Goal: Transaction & Acquisition: Purchase product/service

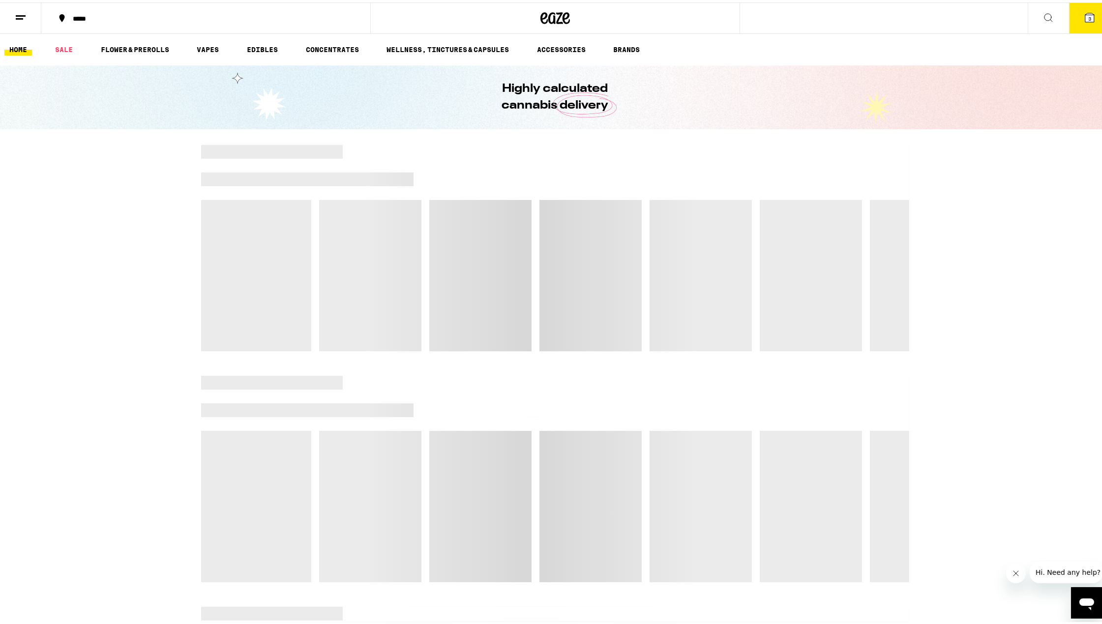
click at [1070, 17] on button "3" at bounding box center [1089, 15] width 41 height 30
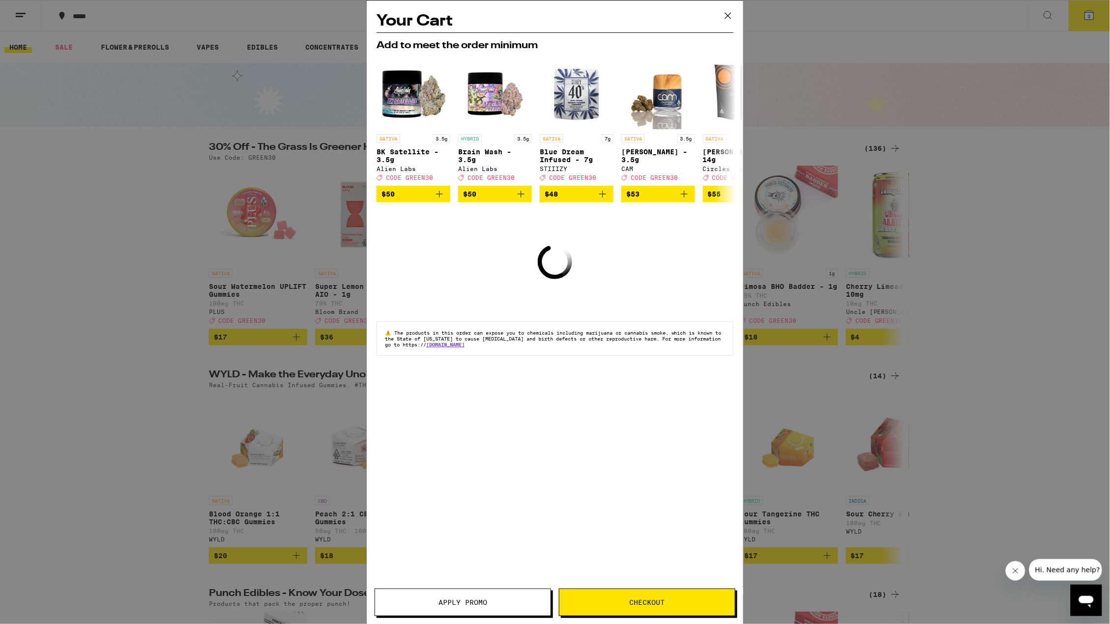
click at [728, 15] on icon at bounding box center [728, 15] width 15 height 15
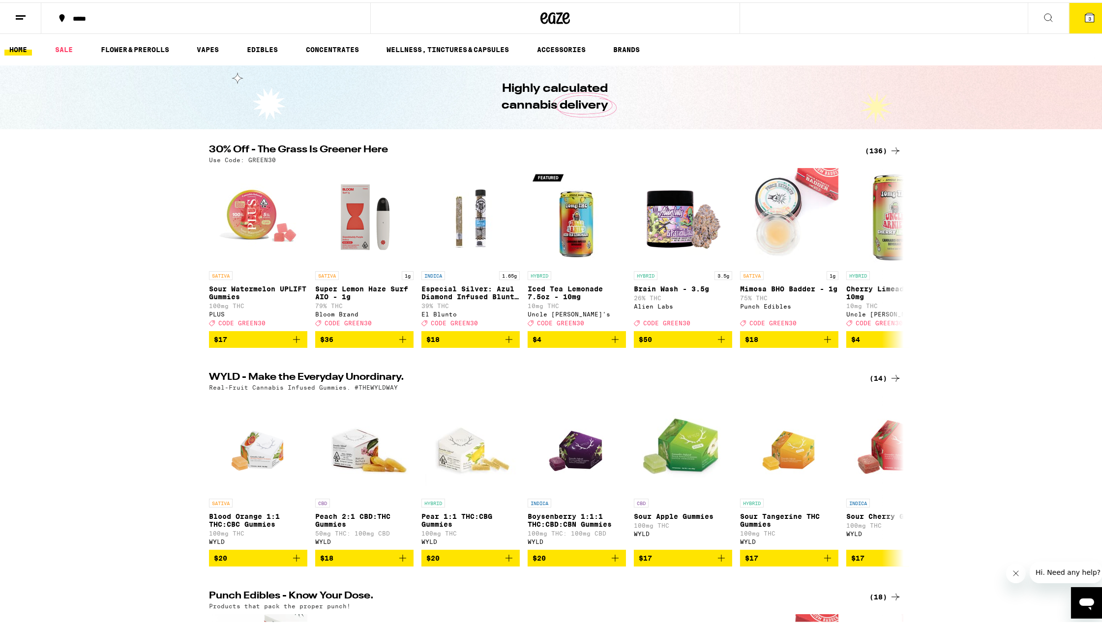
click at [1074, 12] on button "3" at bounding box center [1089, 15] width 41 height 30
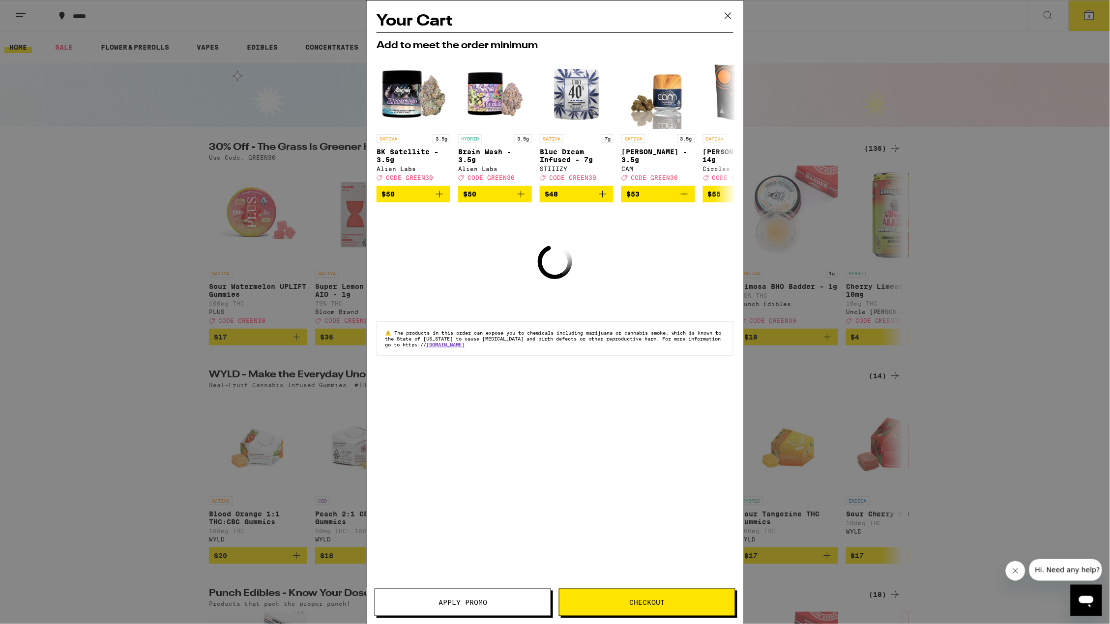
click at [612, 604] on span "Checkout" at bounding box center [646, 602] width 175 height 7
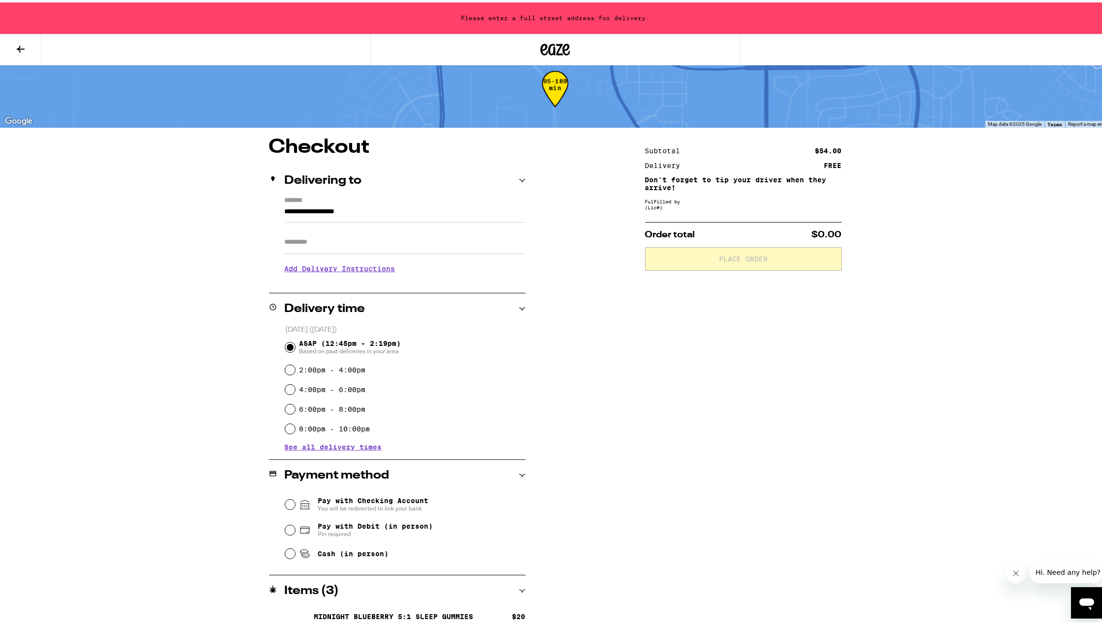
scroll to position [101, 0]
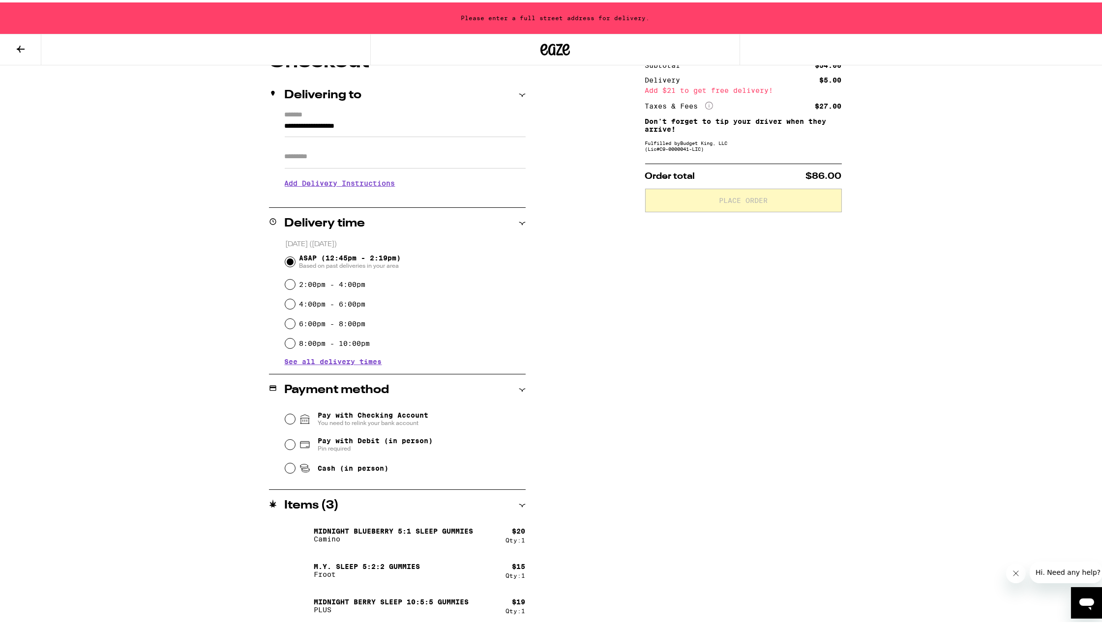
click at [13, 47] on button at bounding box center [20, 47] width 41 height 31
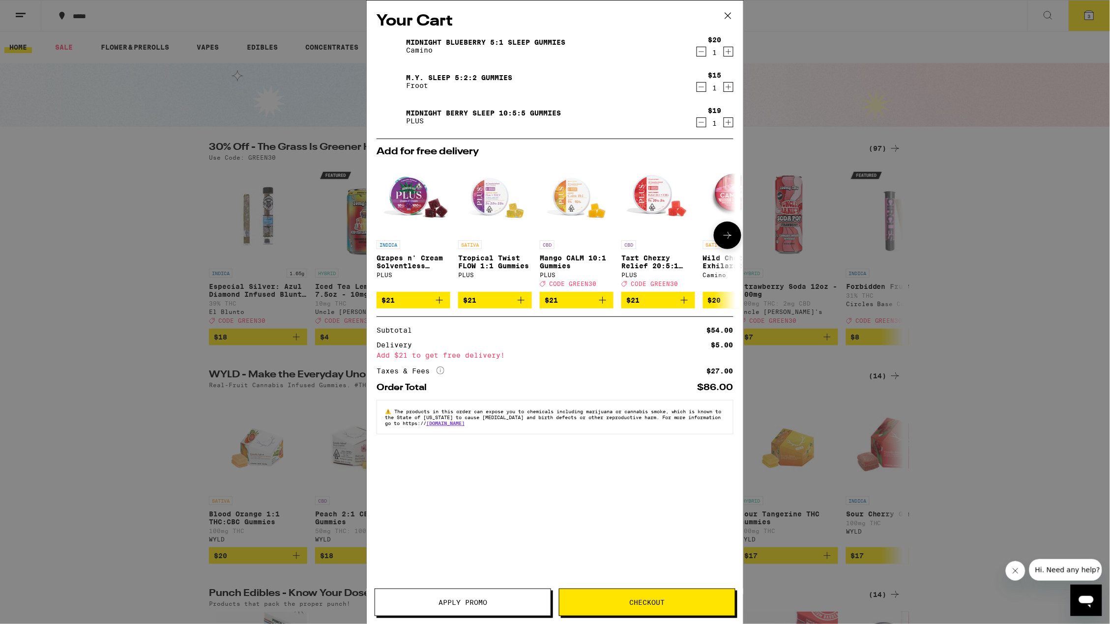
click at [729, 240] on icon at bounding box center [728, 236] width 12 height 12
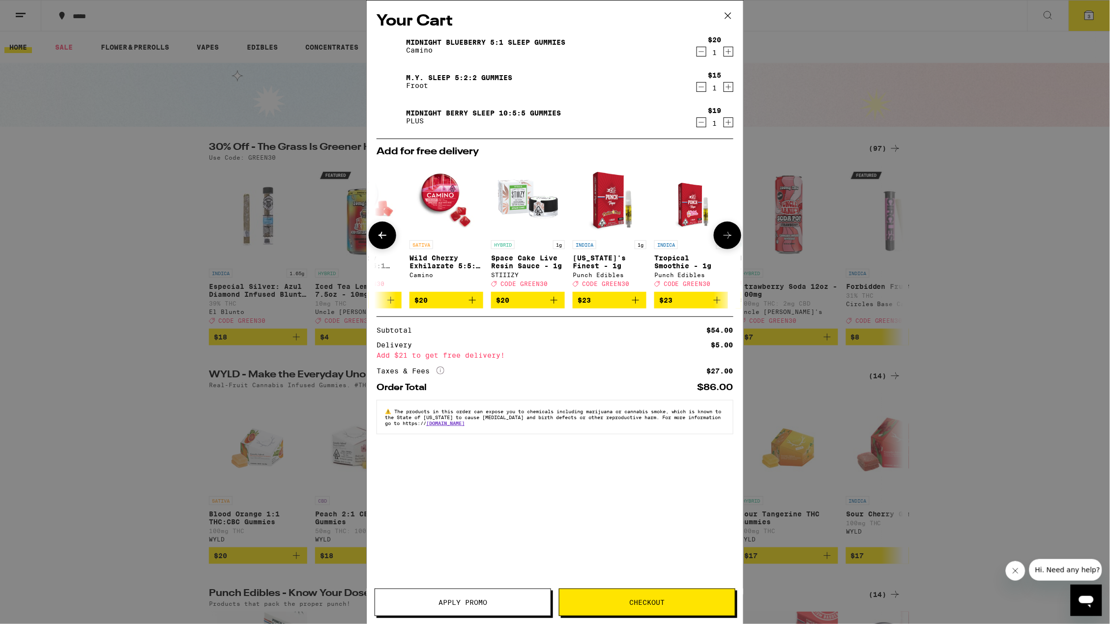
click at [728, 239] on icon at bounding box center [728, 235] width 8 height 7
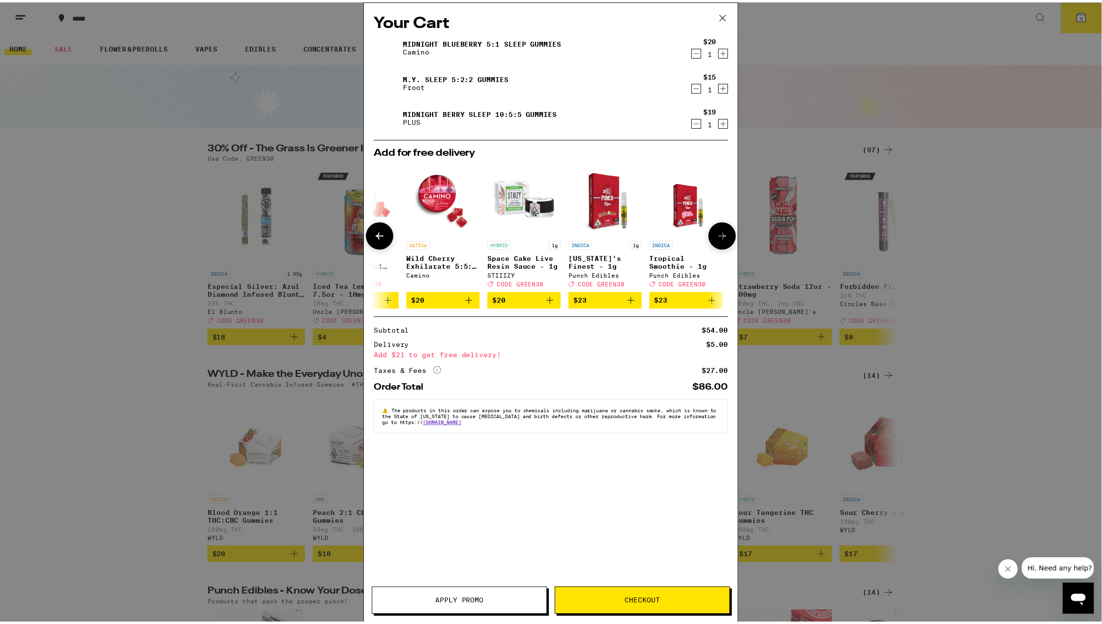
scroll to position [0, 459]
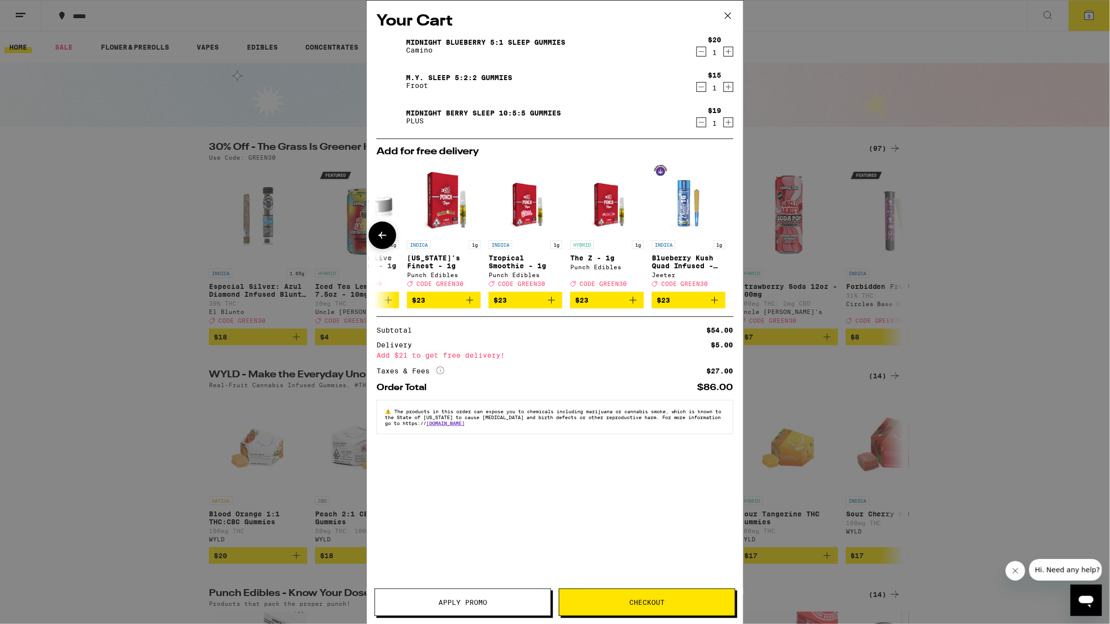
click at [728, 240] on div at bounding box center [728, 236] width 28 height 28
click at [725, 17] on icon at bounding box center [728, 15] width 15 height 15
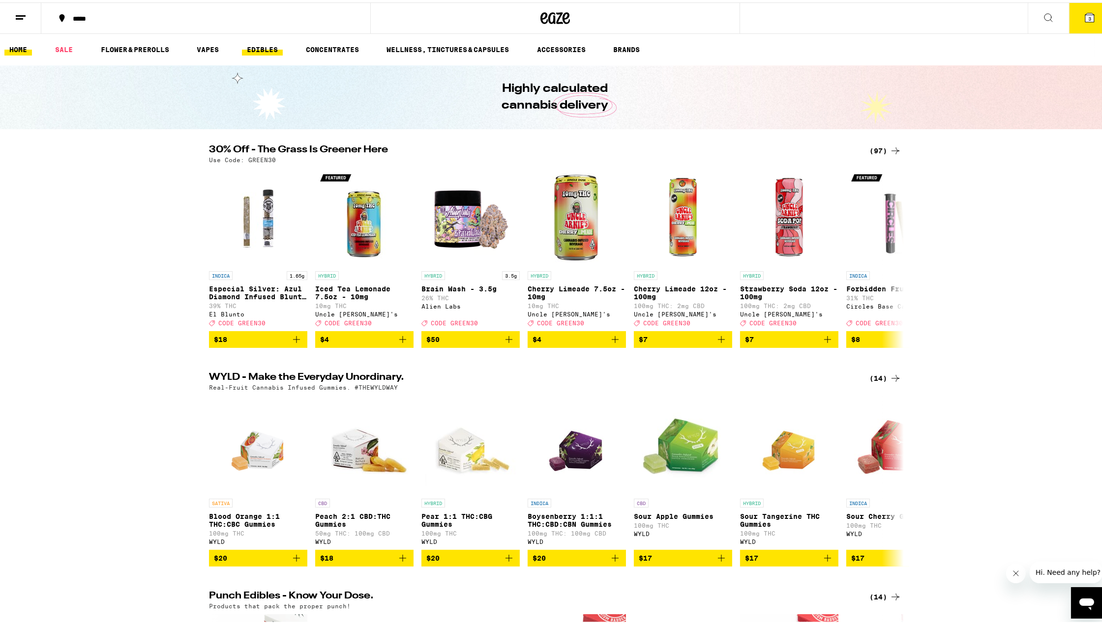
click at [270, 43] on link "EDIBLES" at bounding box center [262, 47] width 41 height 12
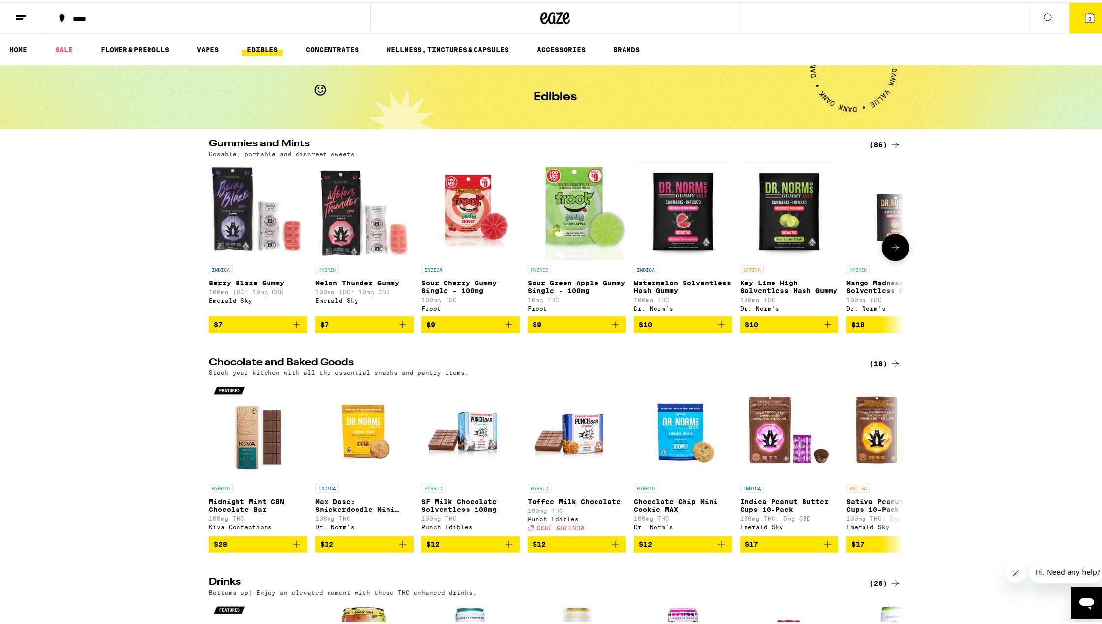
click at [889, 247] on icon at bounding box center [895, 245] width 12 height 12
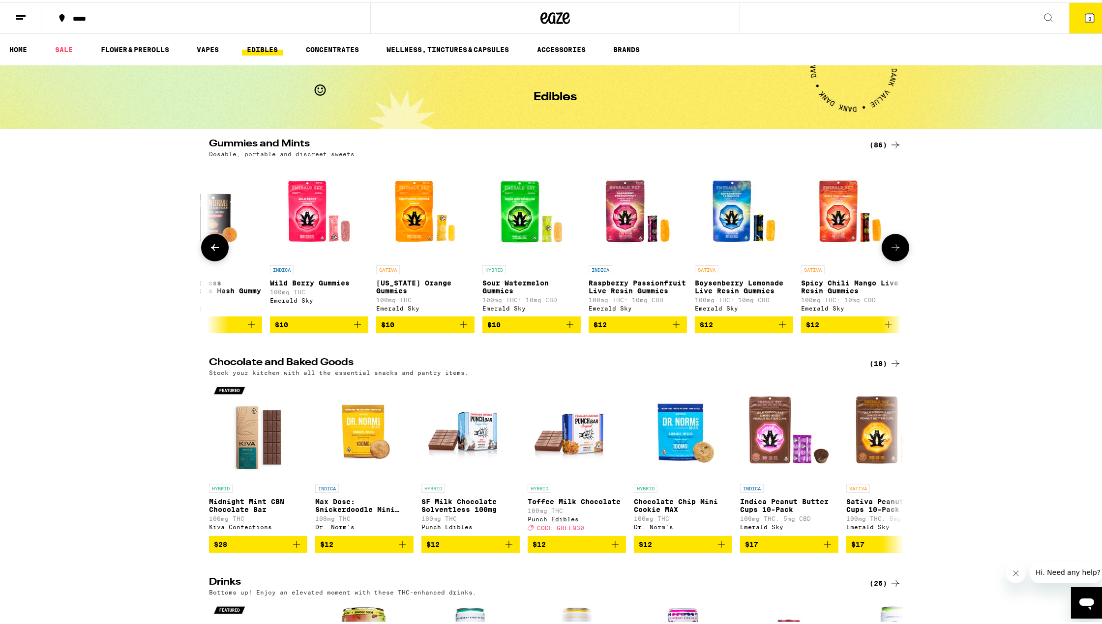
scroll to position [0, 688]
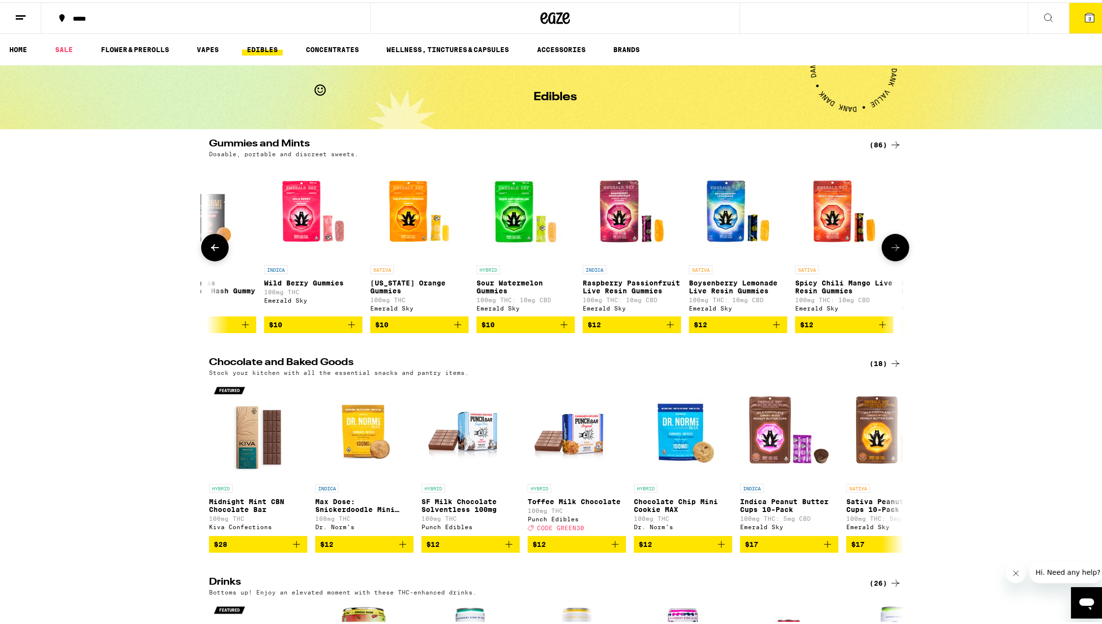
click at [889, 247] on icon at bounding box center [895, 245] width 12 height 12
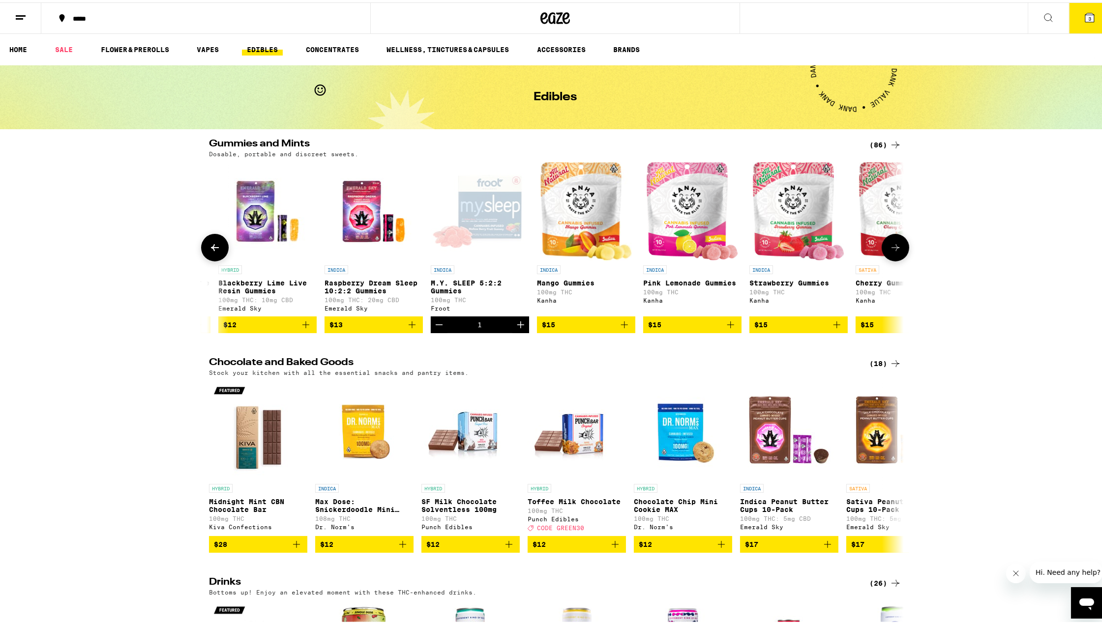
scroll to position [0, 1376]
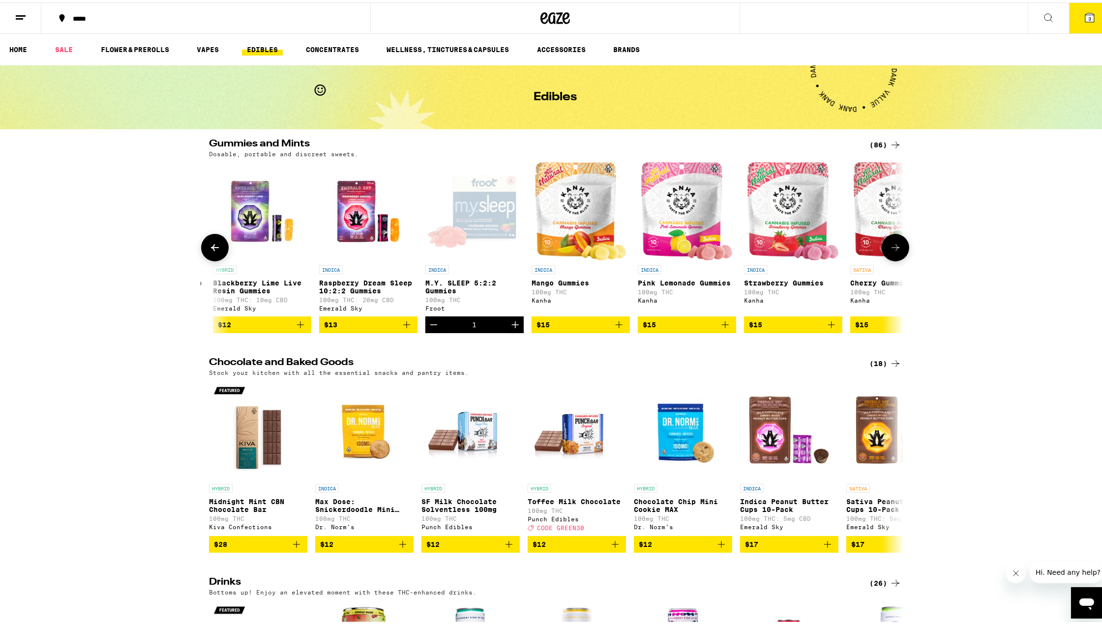
click at [889, 247] on icon at bounding box center [895, 245] width 12 height 12
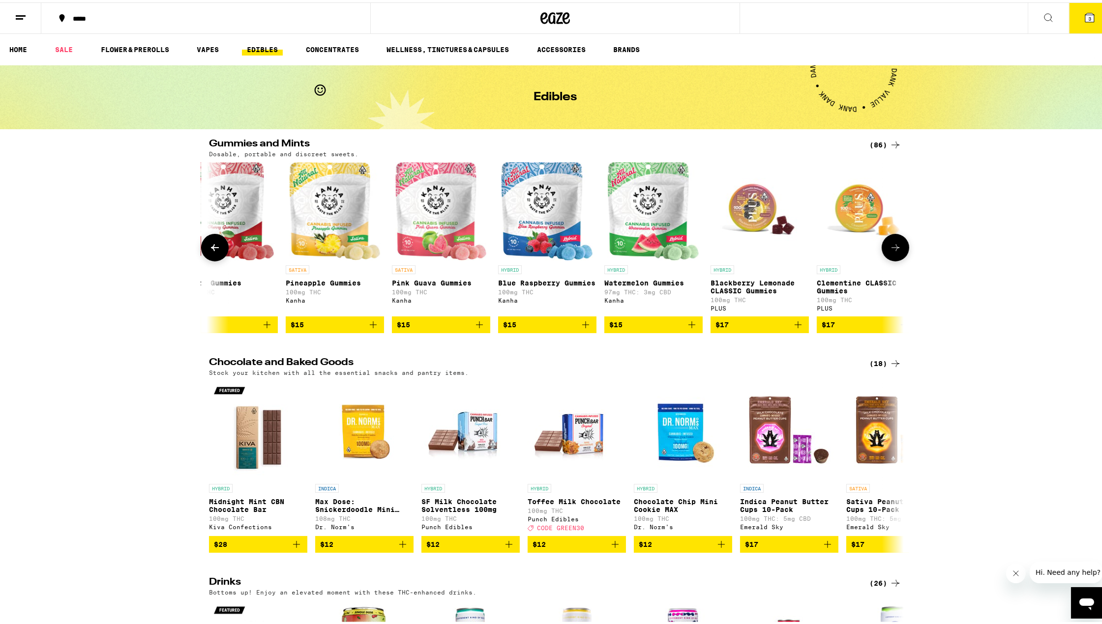
scroll to position [0, 2064]
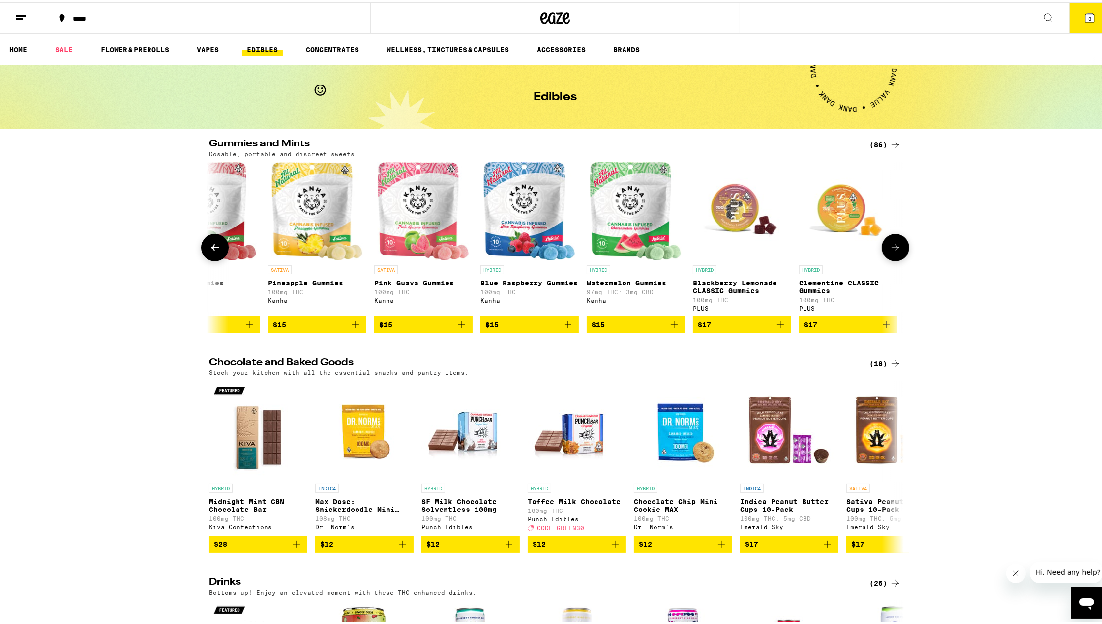
click at [889, 247] on icon at bounding box center [895, 245] width 12 height 12
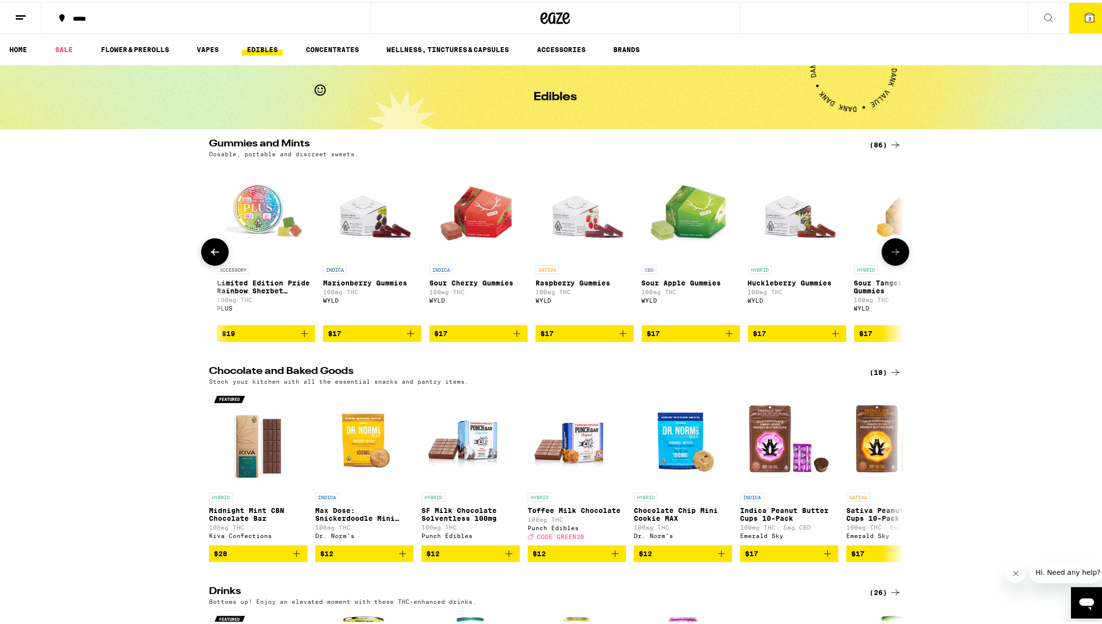
click at [887, 247] on button at bounding box center [895, 250] width 28 height 28
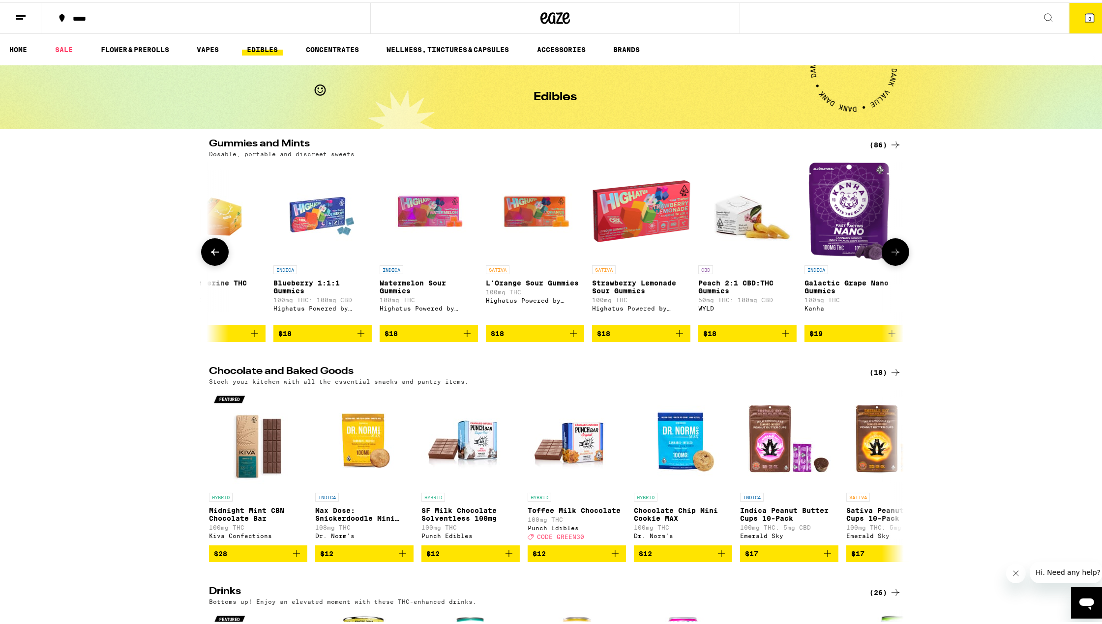
scroll to position [0, 3441]
click at [887, 247] on button at bounding box center [895, 250] width 28 height 28
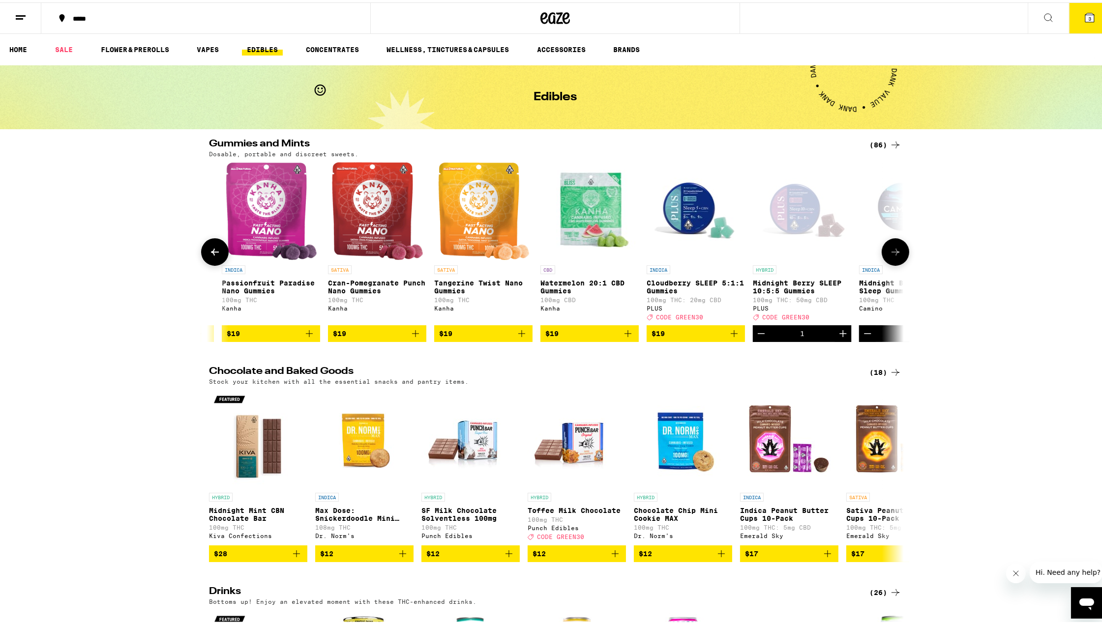
scroll to position [0, 4129]
click at [887, 247] on button at bounding box center [895, 250] width 28 height 28
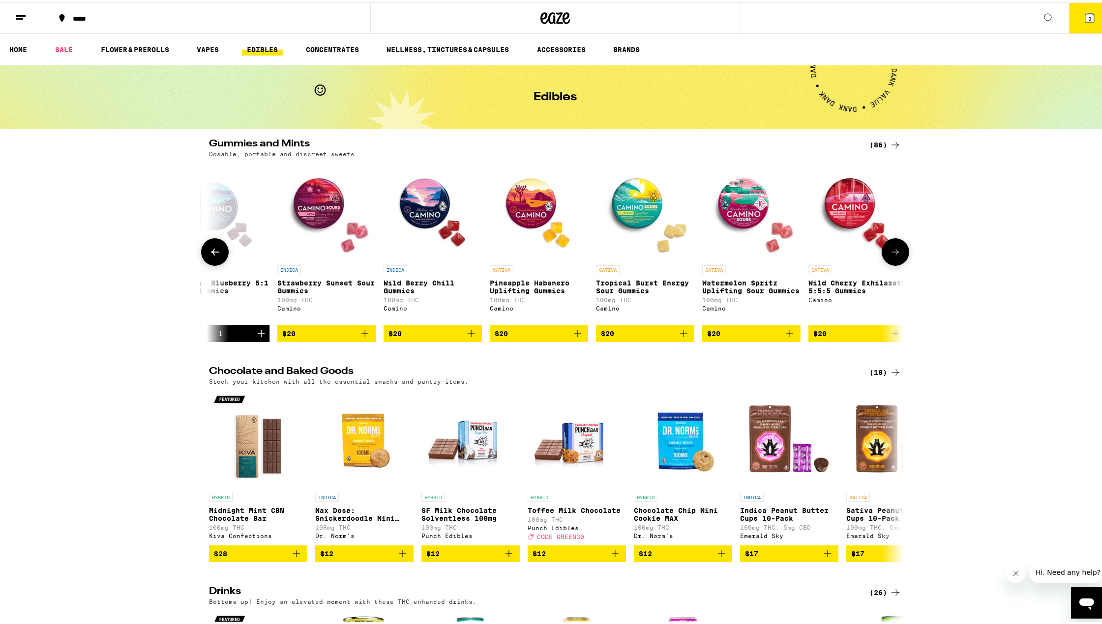
scroll to position [0, 4817]
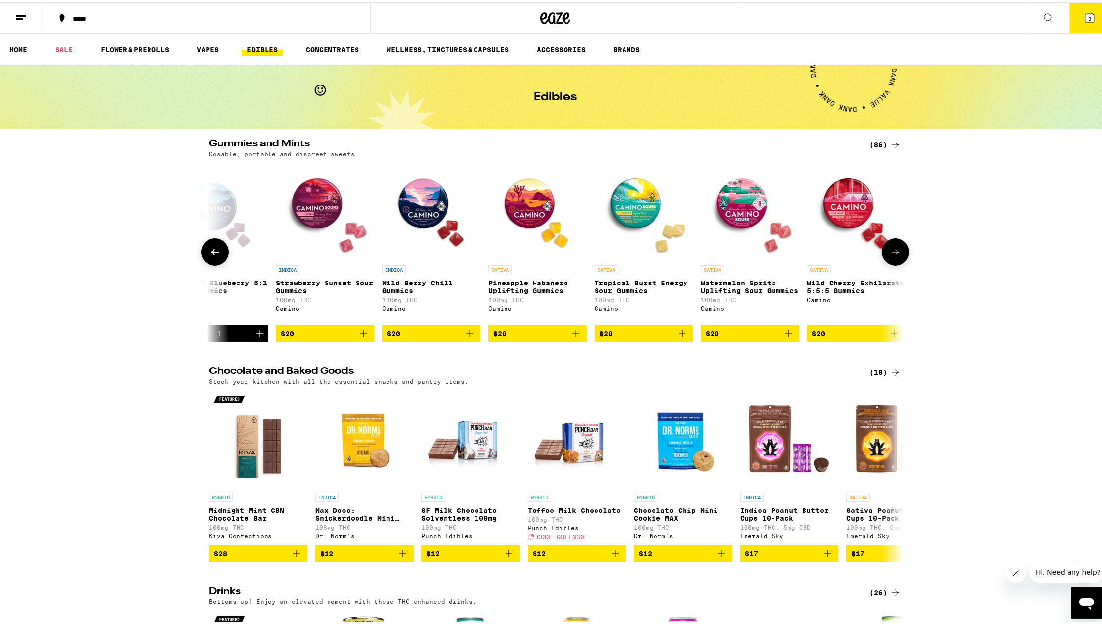
click at [735, 212] on img "Open page for Watermelon Spritz Uplifting Sour Gummies from Camino" at bounding box center [749, 209] width 98 height 98
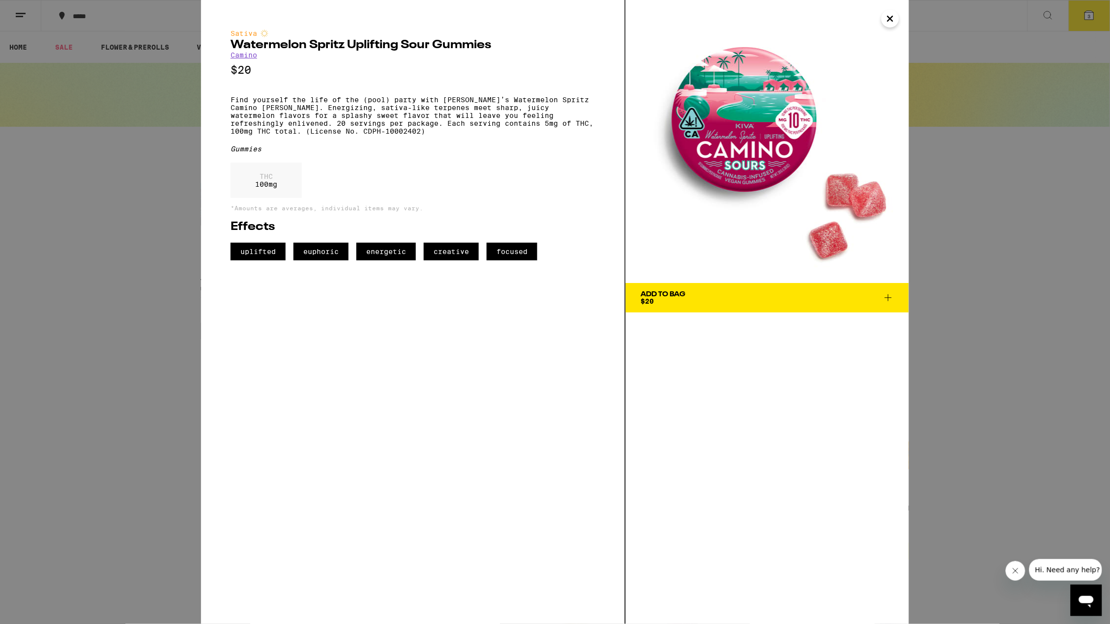
click at [715, 298] on span "Add To Bag $20" at bounding box center [767, 298] width 254 height 14
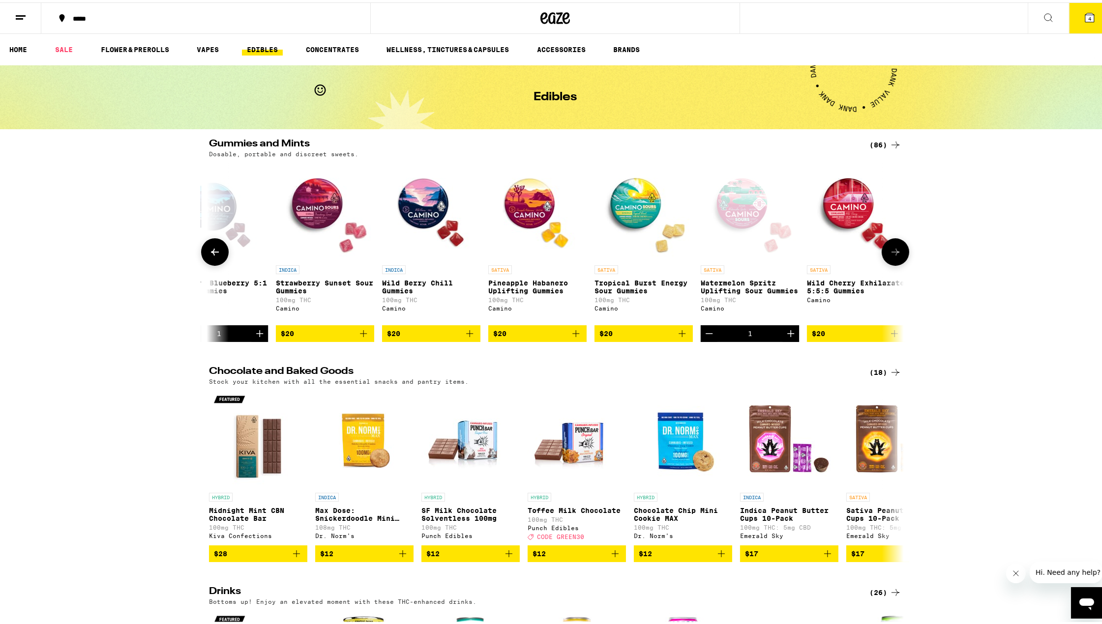
click at [896, 250] on icon at bounding box center [895, 250] width 12 height 12
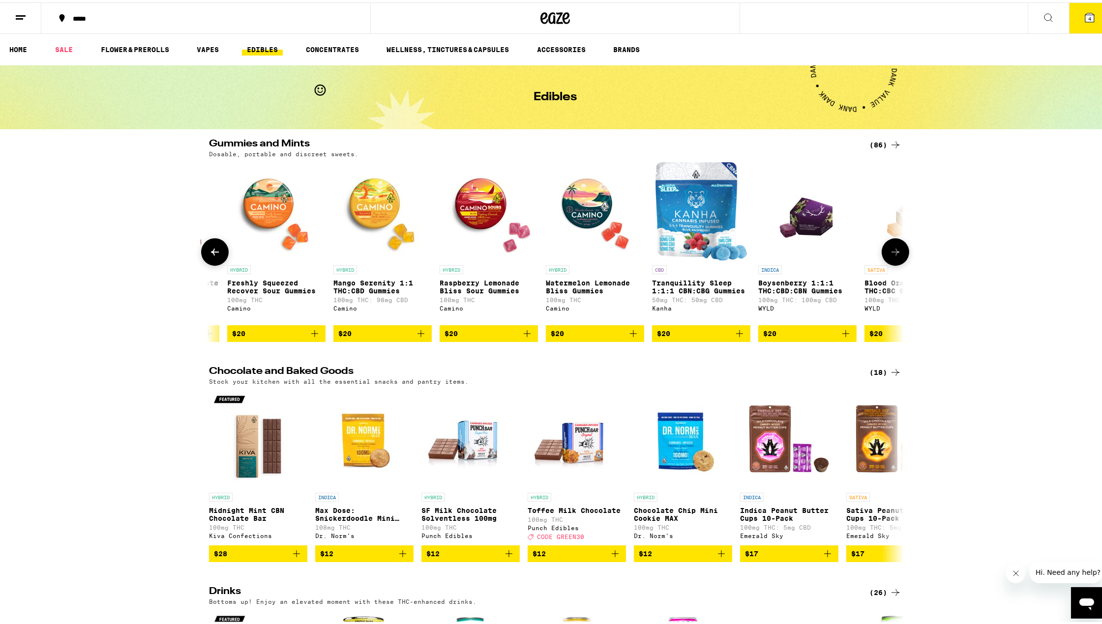
scroll to position [0, 5505]
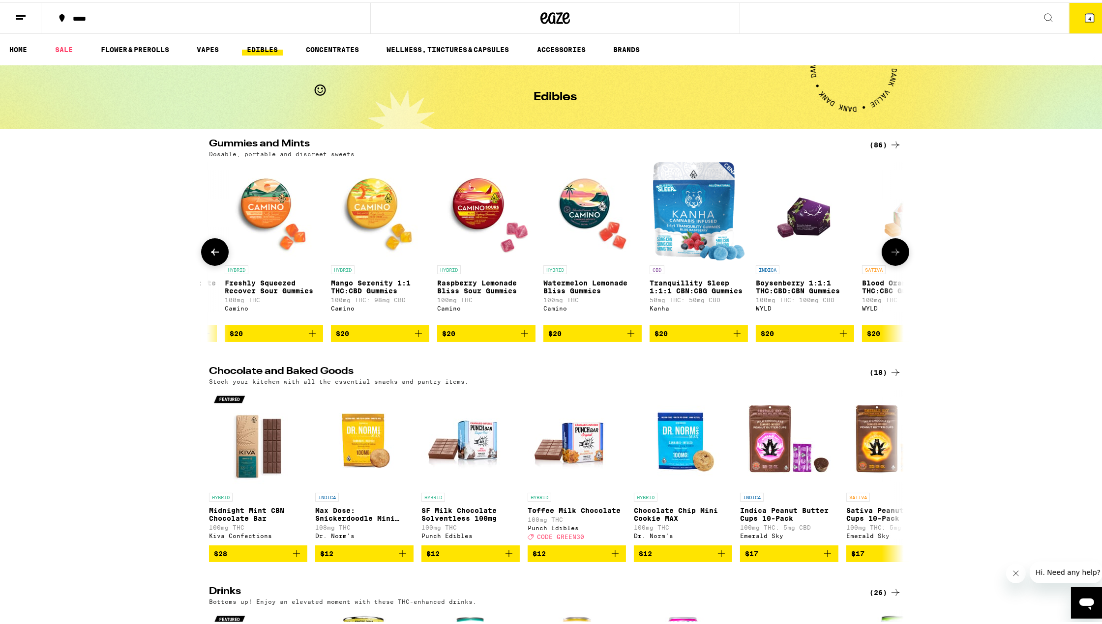
click at [210, 250] on icon at bounding box center [215, 250] width 12 height 12
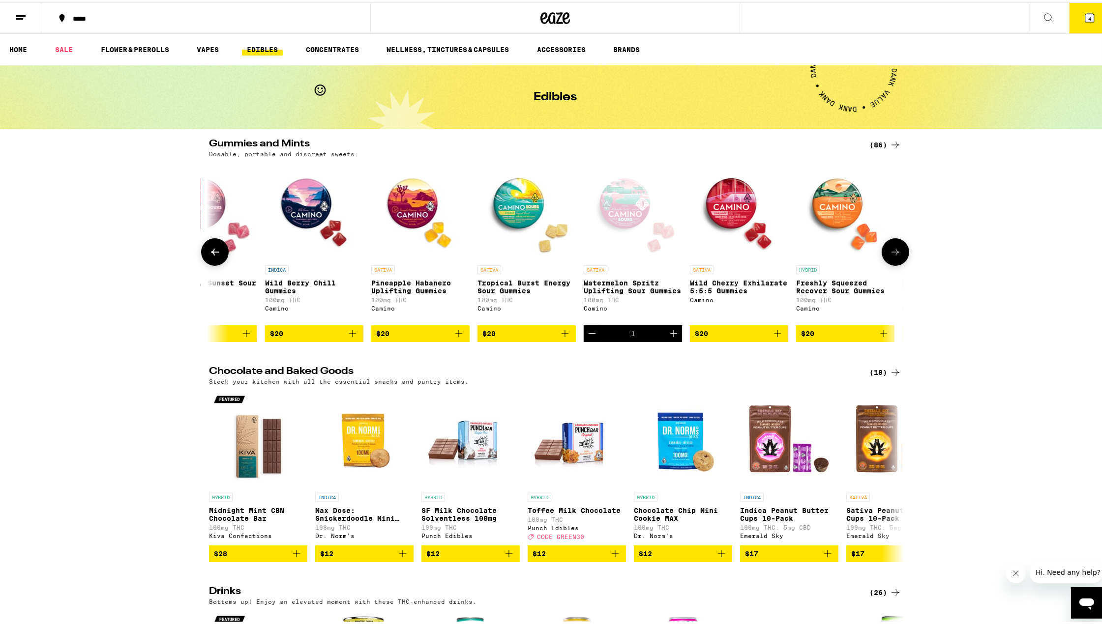
scroll to position [0, 4817]
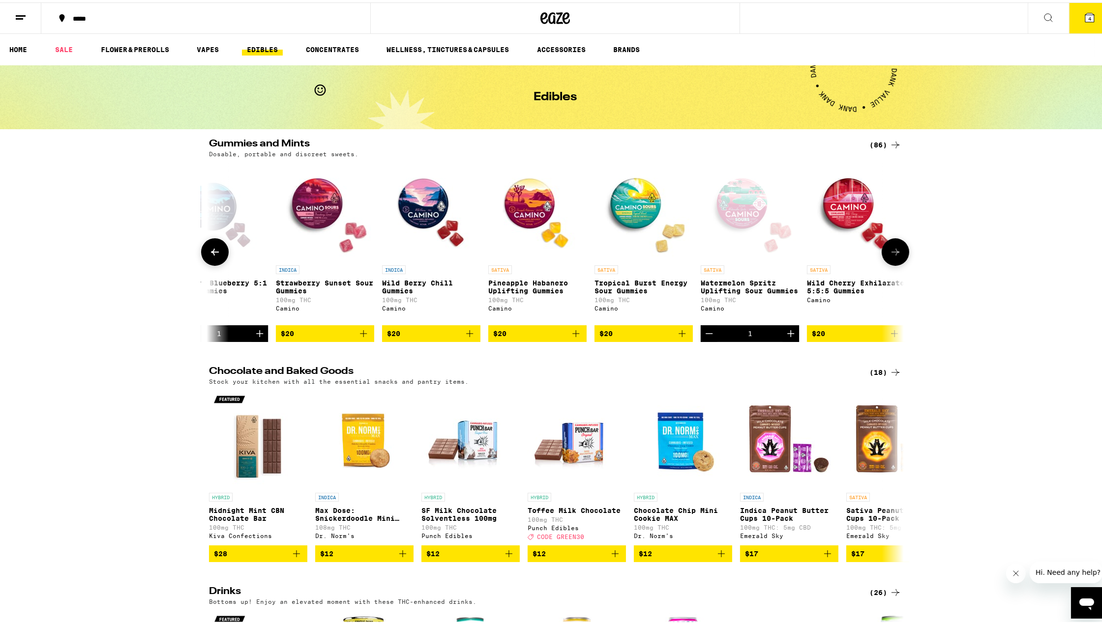
click at [628, 214] on img "Open page for Tropical Burst Energy Sour Gummies from Camino" at bounding box center [643, 209] width 98 height 98
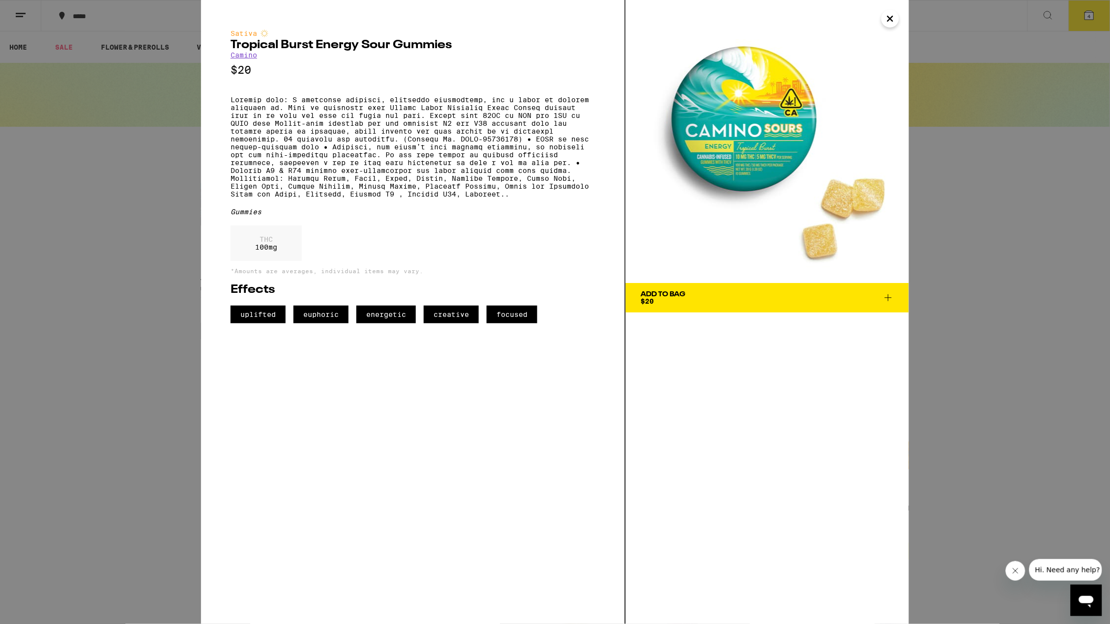
click at [672, 296] on div "Add To Bag" at bounding box center [662, 294] width 45 height 7
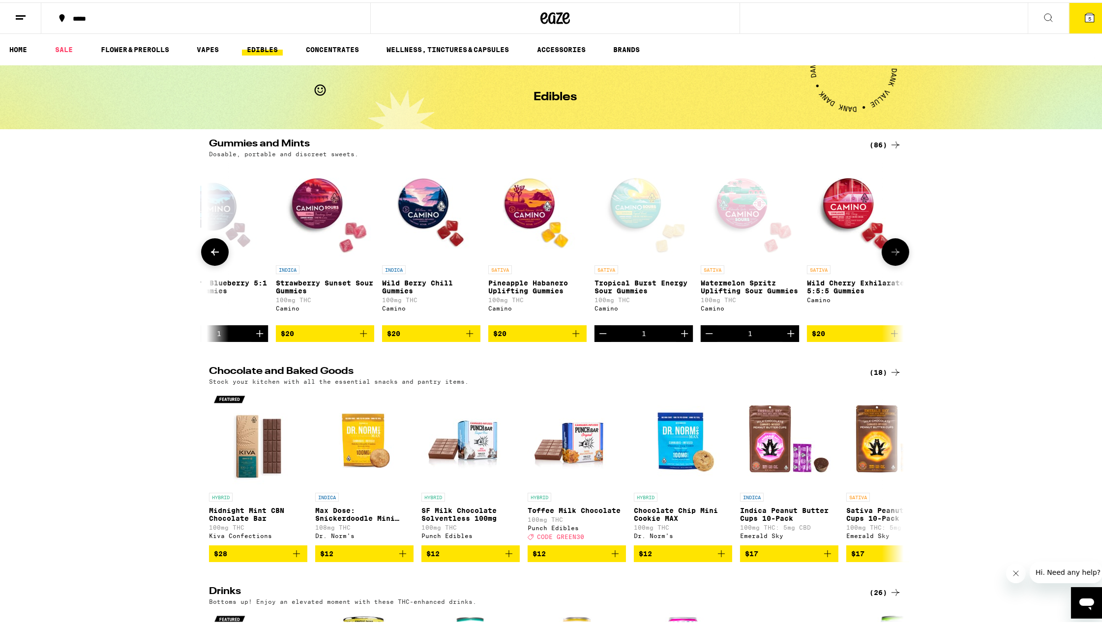
click at [889, 253] on icon at bounding box center [895, 250] width 12 height 12
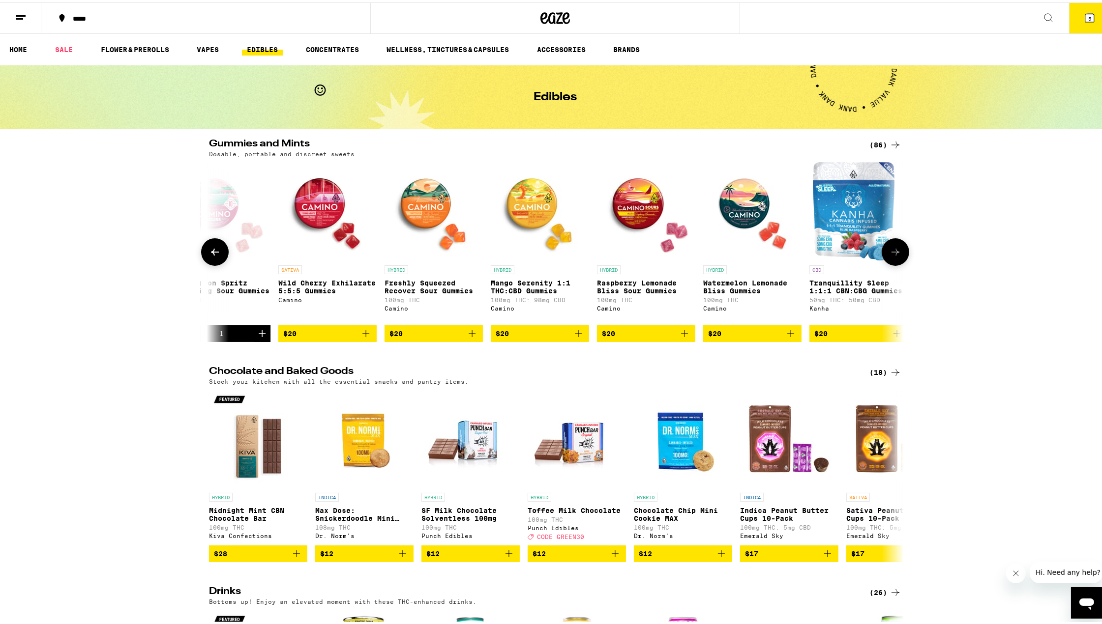
scroll to position [0, 5505]
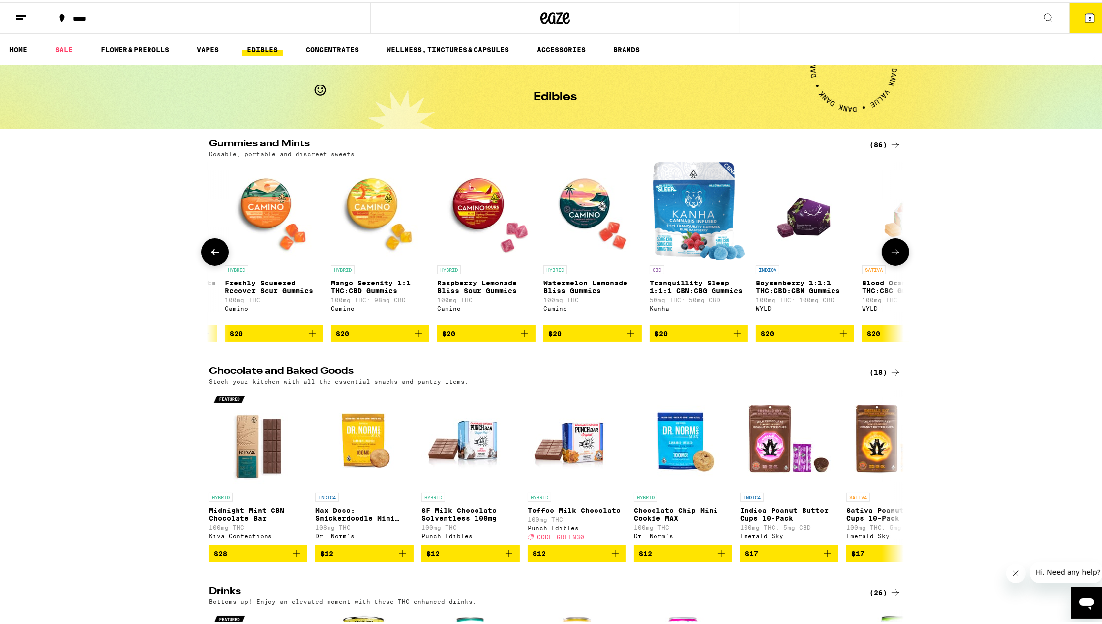
click at [732, 335] on icon "Add to bag" at bounding box center [737, 331] width 12 height 12
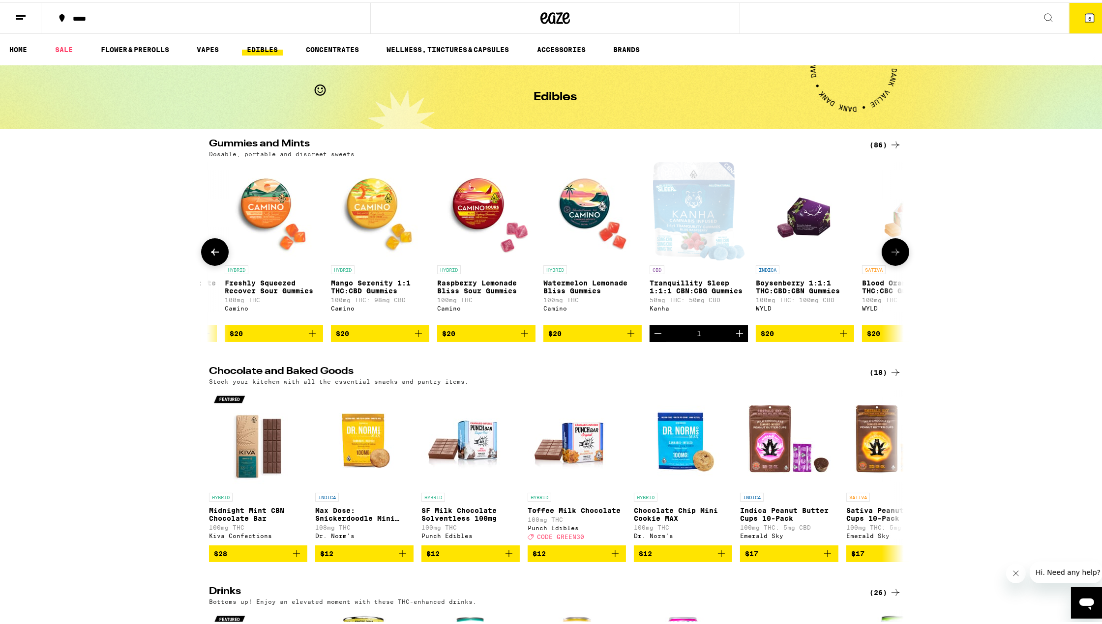
click at [901, 256] on button at bounding box center [895, 250] width 28 height 28
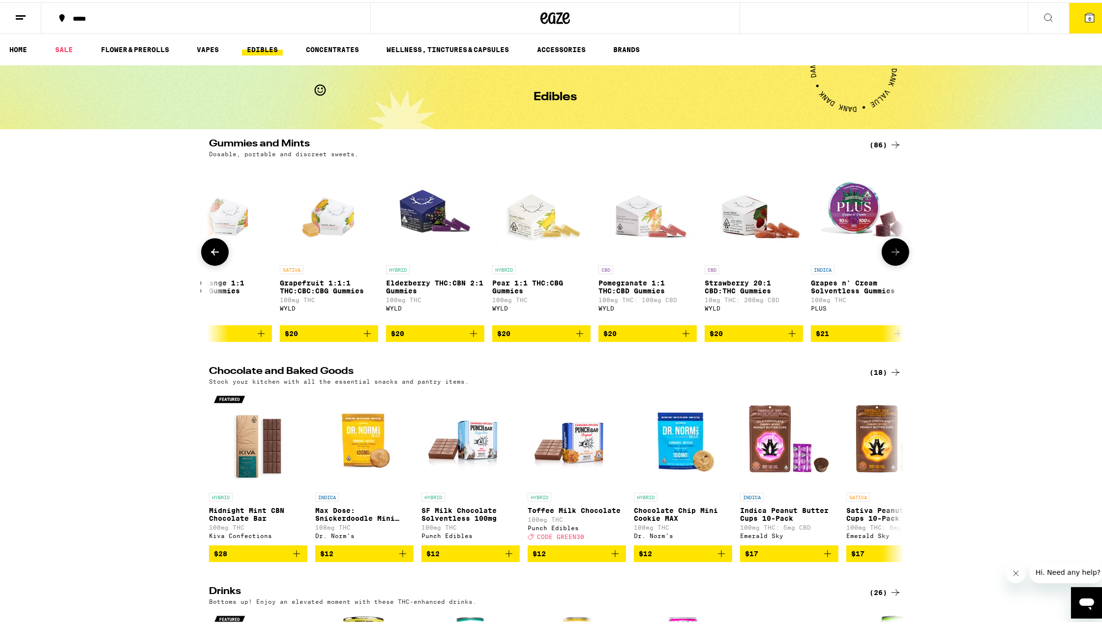
click at [901, 256] on button at bounding box center [895, 250] width 28 height 28
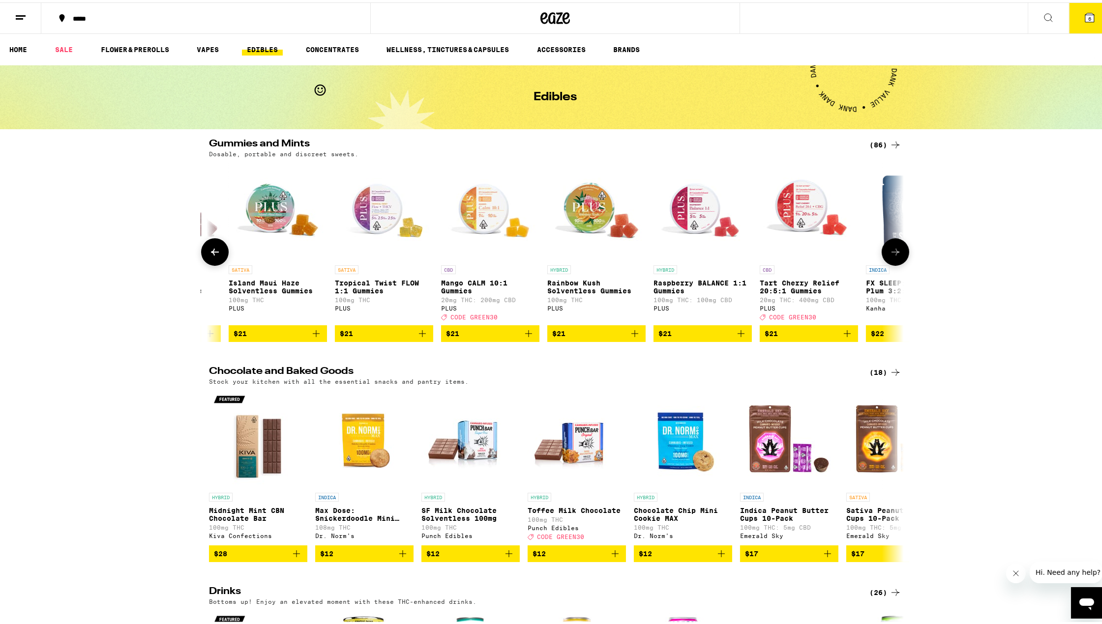
click at [901, 256] on button at bounding box center [895, 250] width 28 height 28
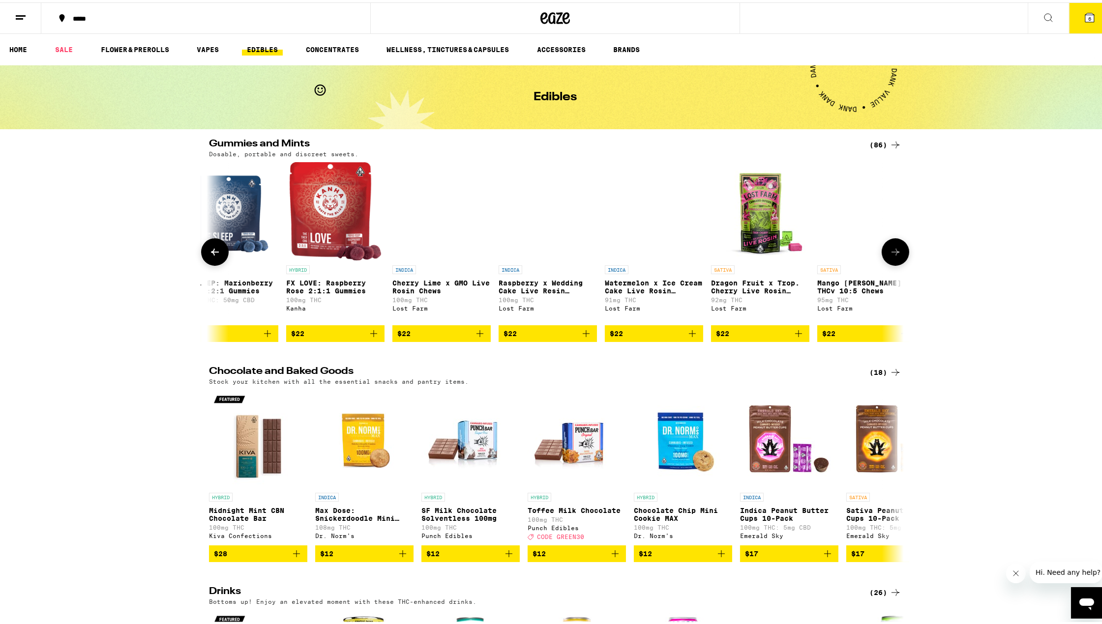
scroll to position [0, 7570]
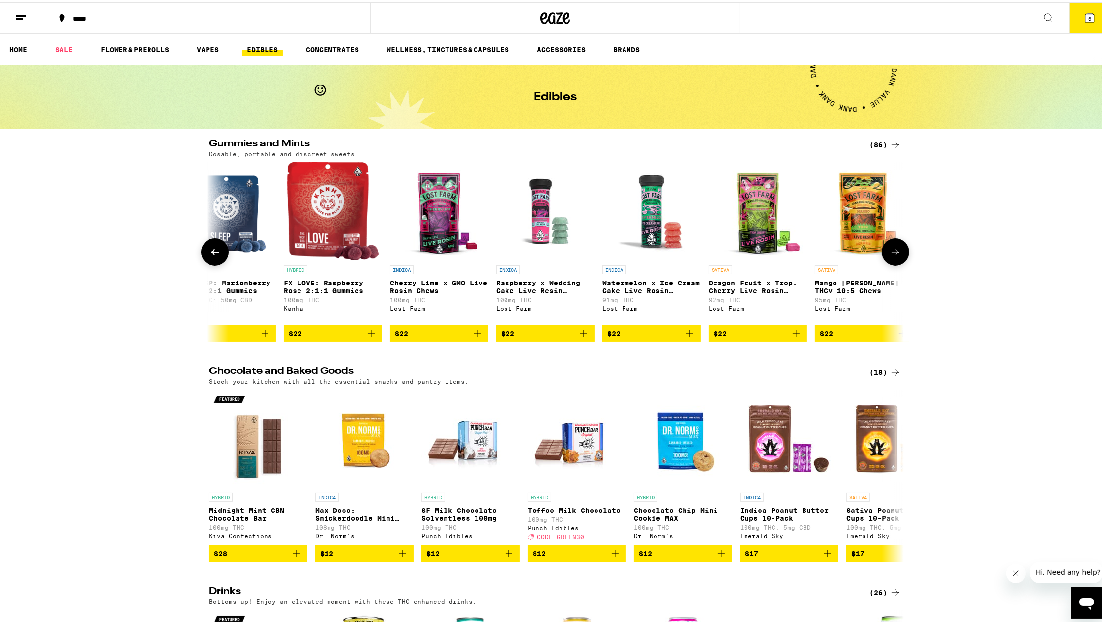
click at [358, 337] on span "$22" at bounding box center [333, 331] width 88 height 12
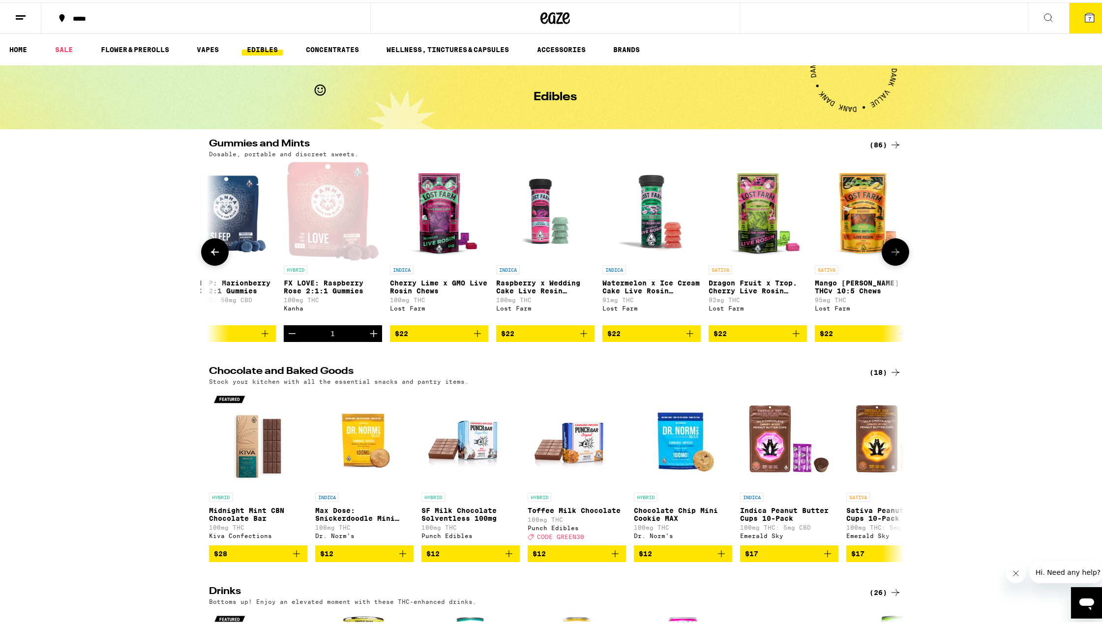
click at [889, 256] on icon at bounding box center [895, 250] width 12 height 12
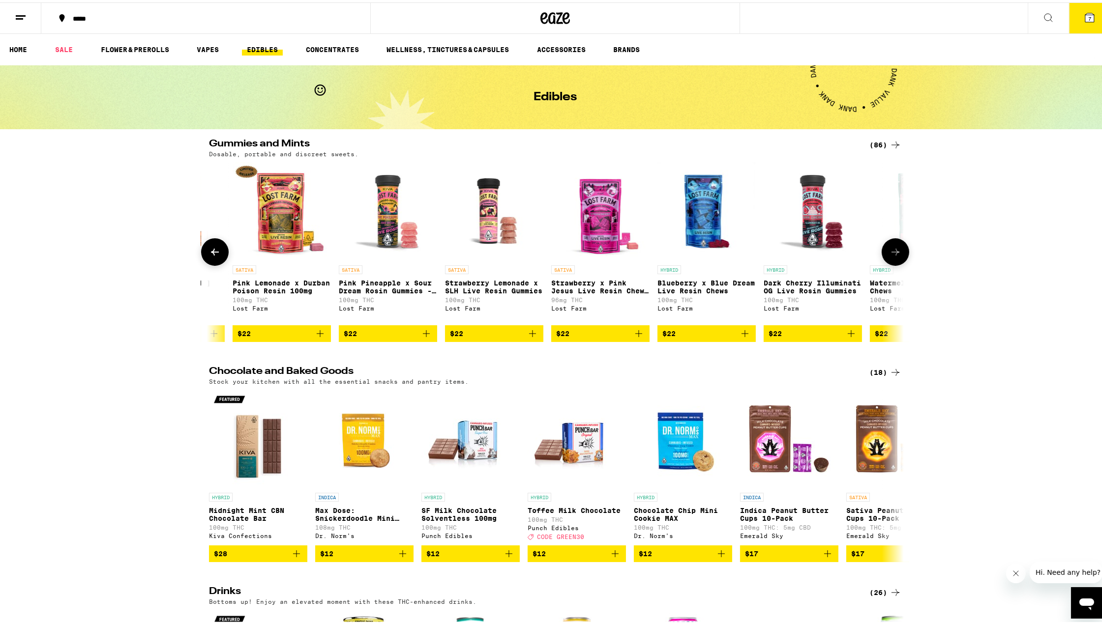
click at [889, 256] on icon at bounding box center [895, 250] width 12 height 12
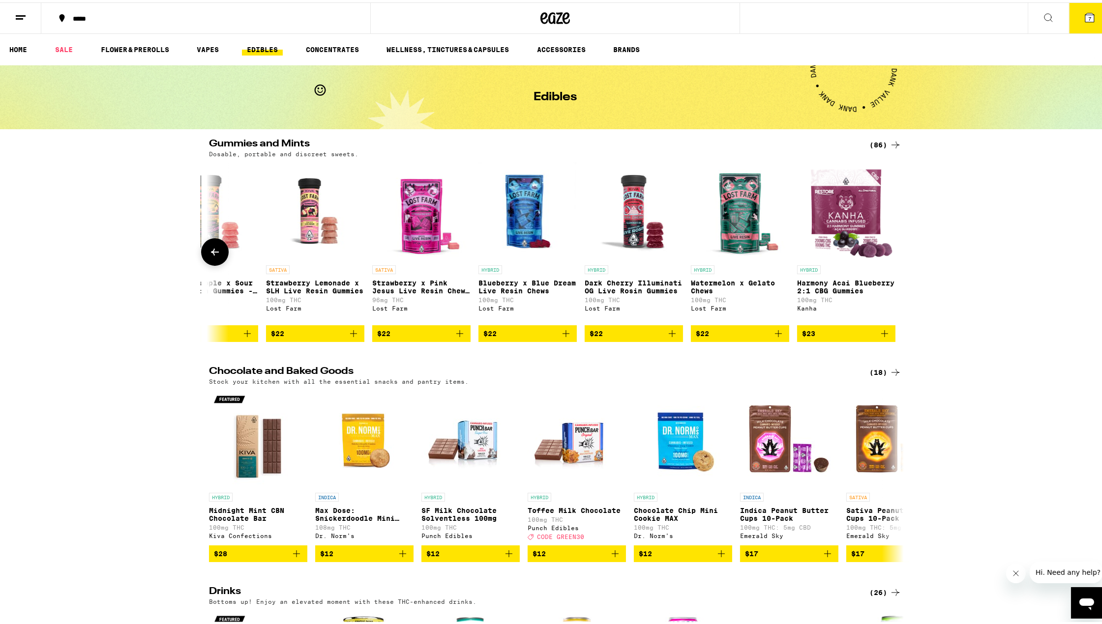
scroll to position [0, 8438]
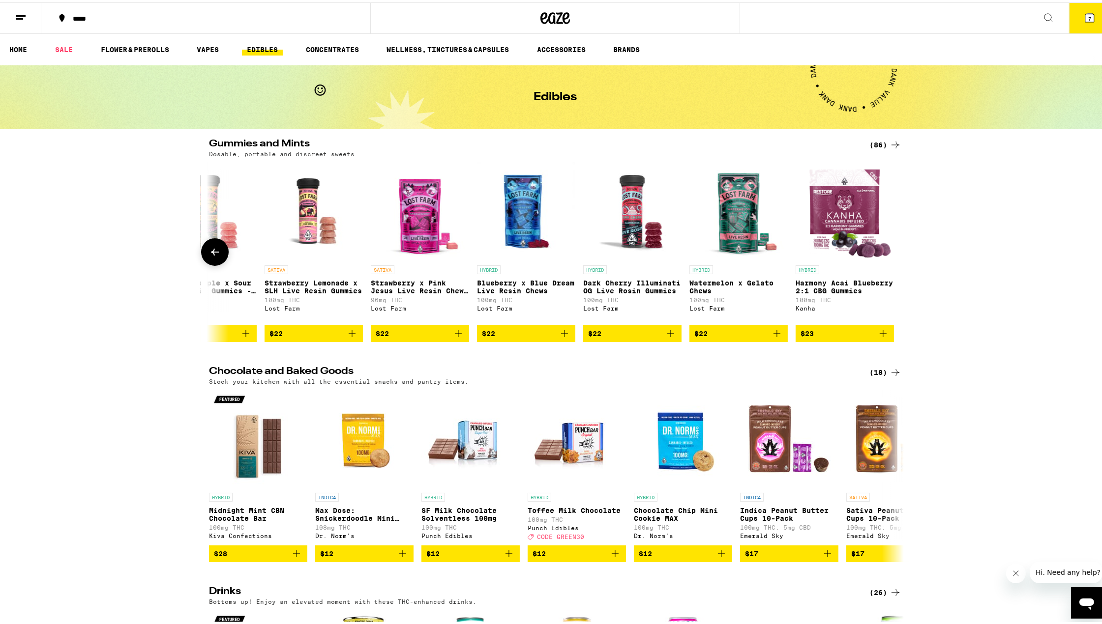
click at [885, 258] on div at bounding box center [895, 250] width 28 height 28
click at [1073, 19] on button "7" at bounding box center [1089, 15] width 41 height 30
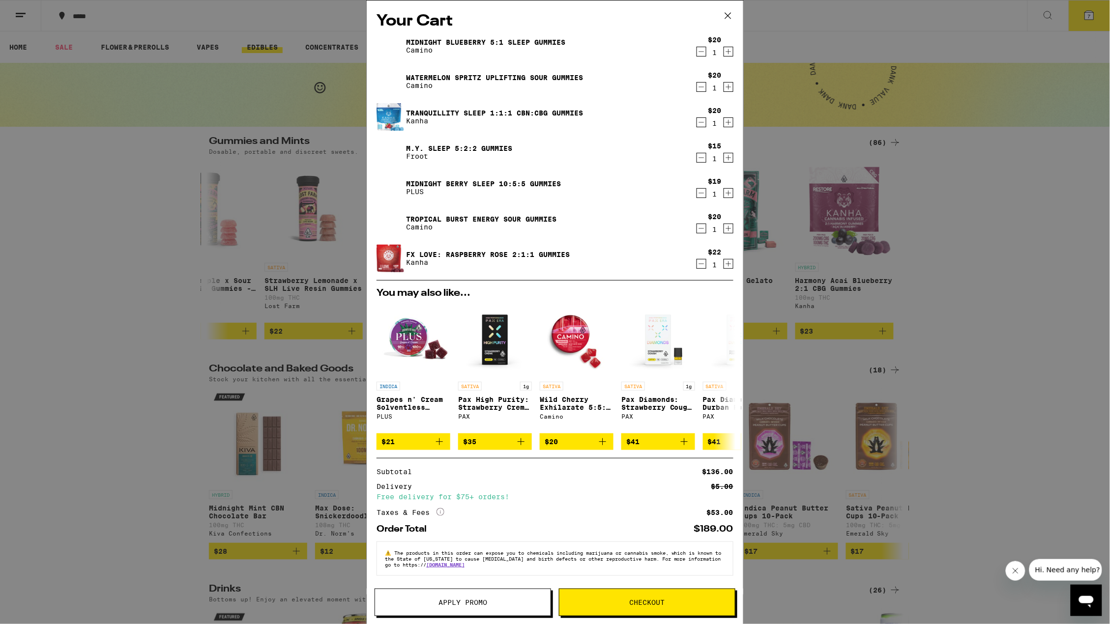
click at [697, 232] on icon "Decrement" at bounding box center [701, 229] width 9 height 12
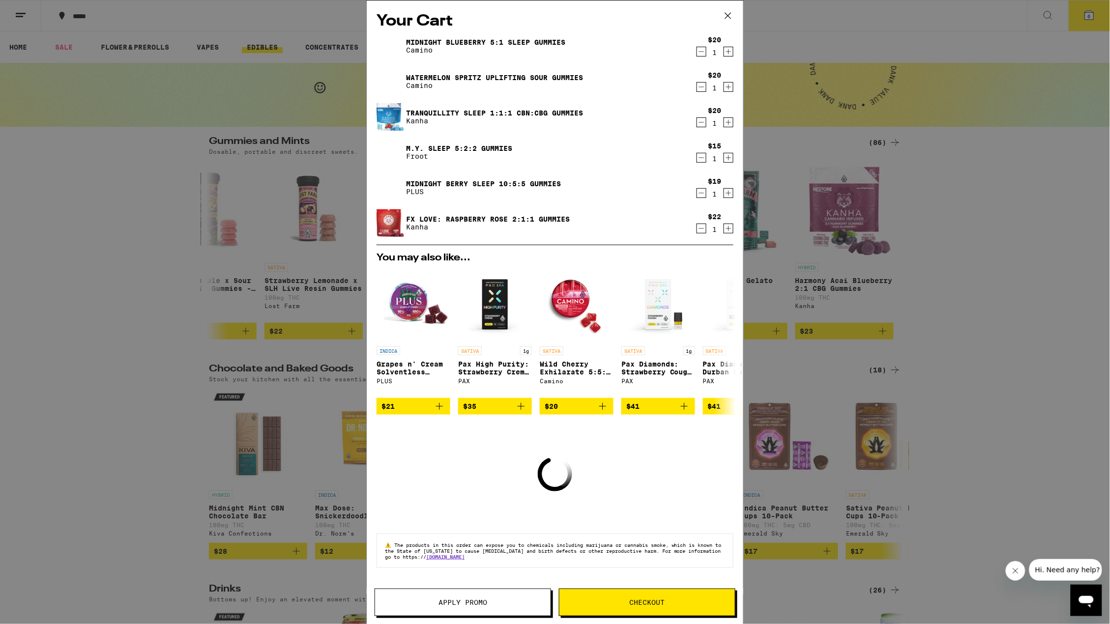
click at [700, 229] on icon "Decrement" at bounding box center [701, 229] width 5 height 0
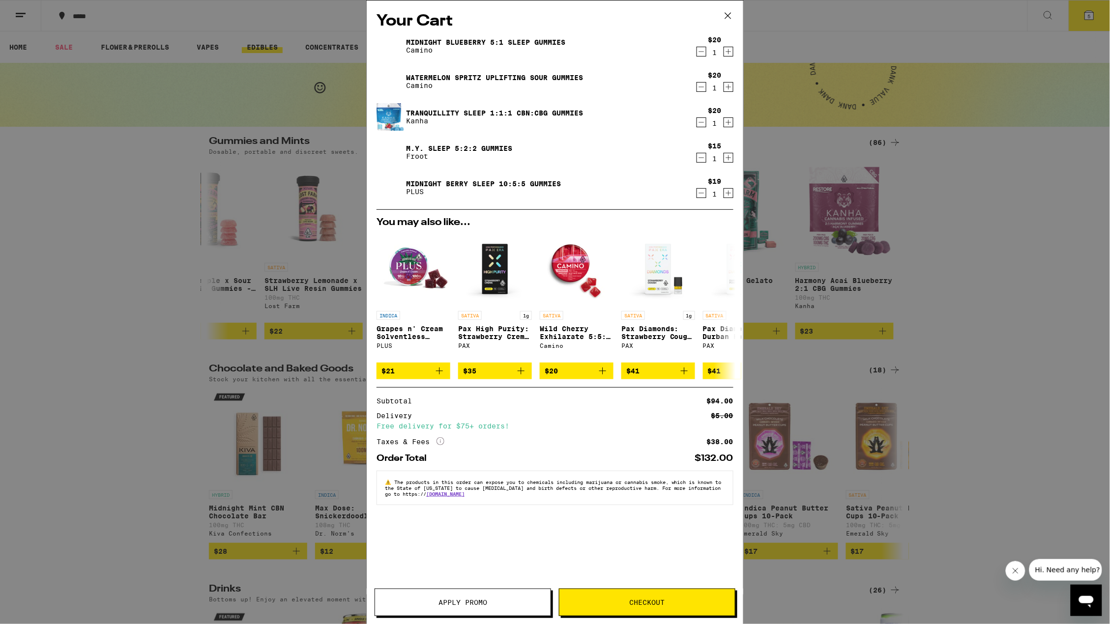
click at [700, 120] on icon "Decrement" at bounding box center [701, 122] width 9 height 12
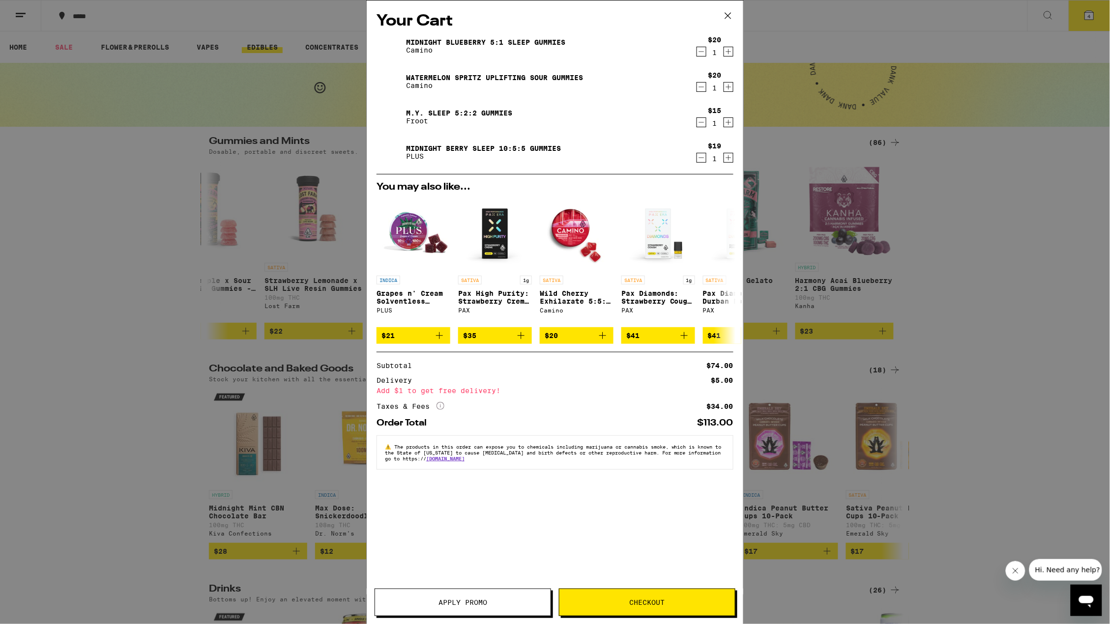
click at [634, 603] on span "Checkout" at bounding box center [647, 602] width 35 height 7
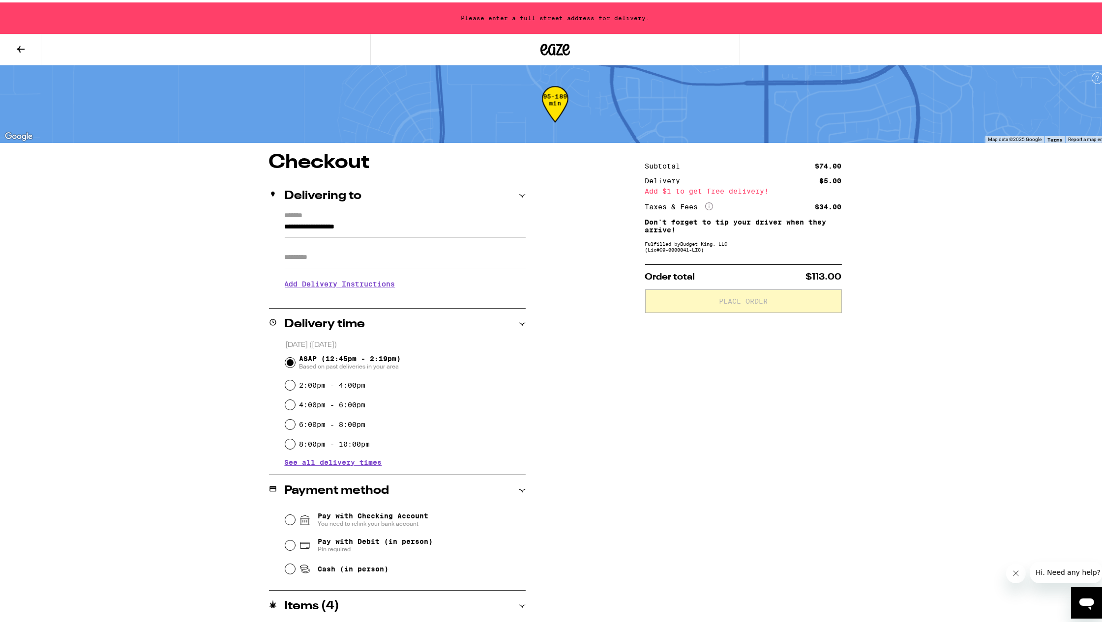
click at [285, 384] on input "2:00pm - 4:00pm" at bounding box center [290, 383] width 10 height 10
radio input "true"
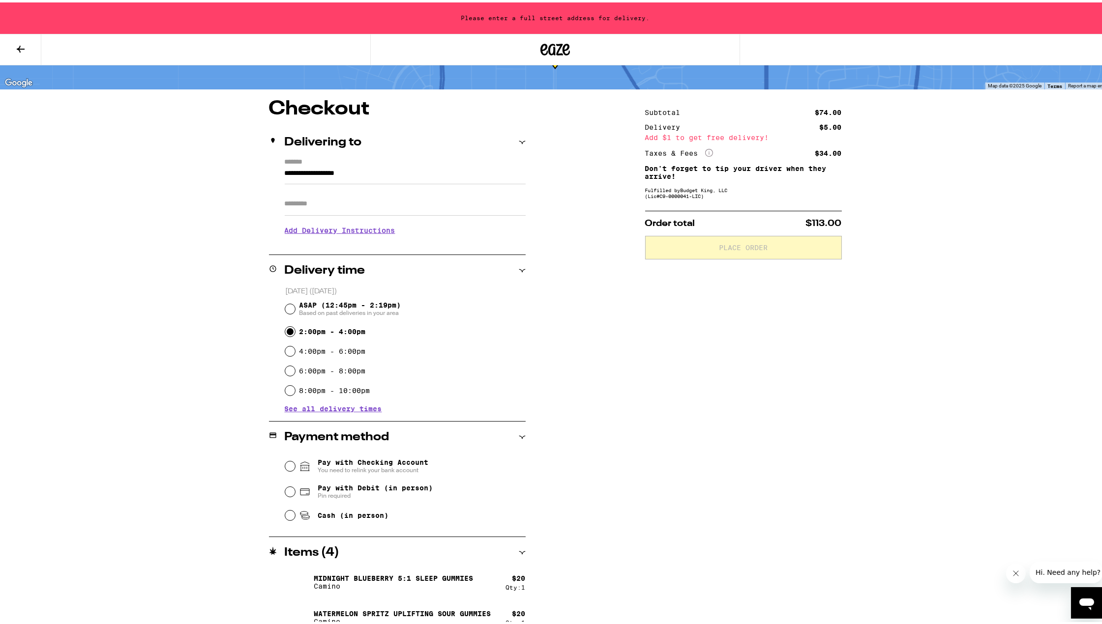
scroll to position [136, 0]
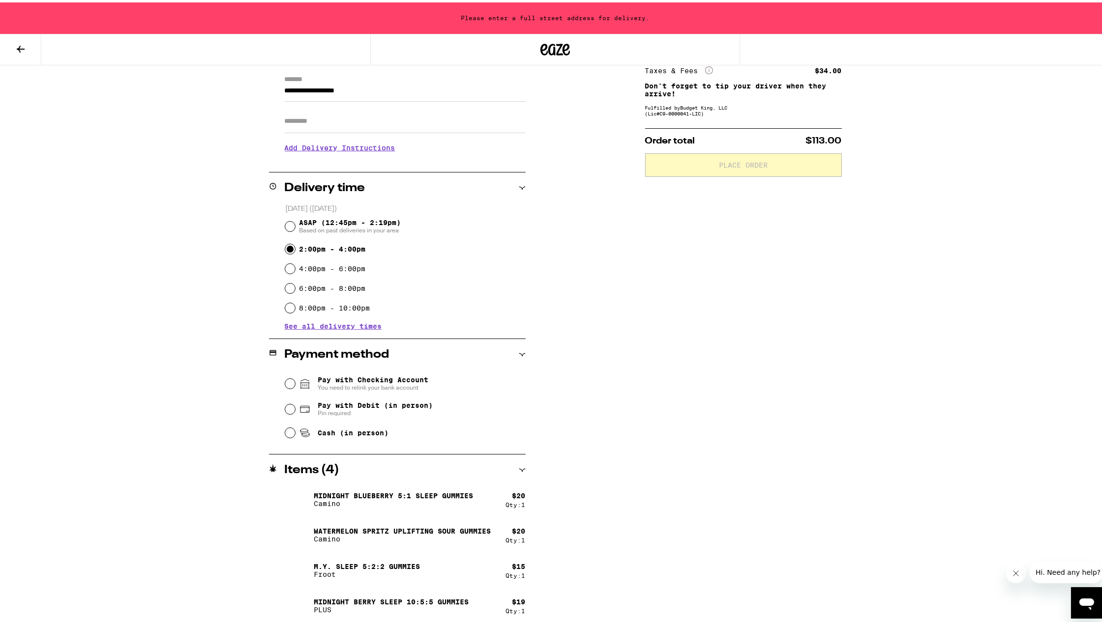
click at [286, 407] on input "Pay with Debit (in person) Pin required" at bounding box center [290, 407] width 10 height 10
radio input "true"
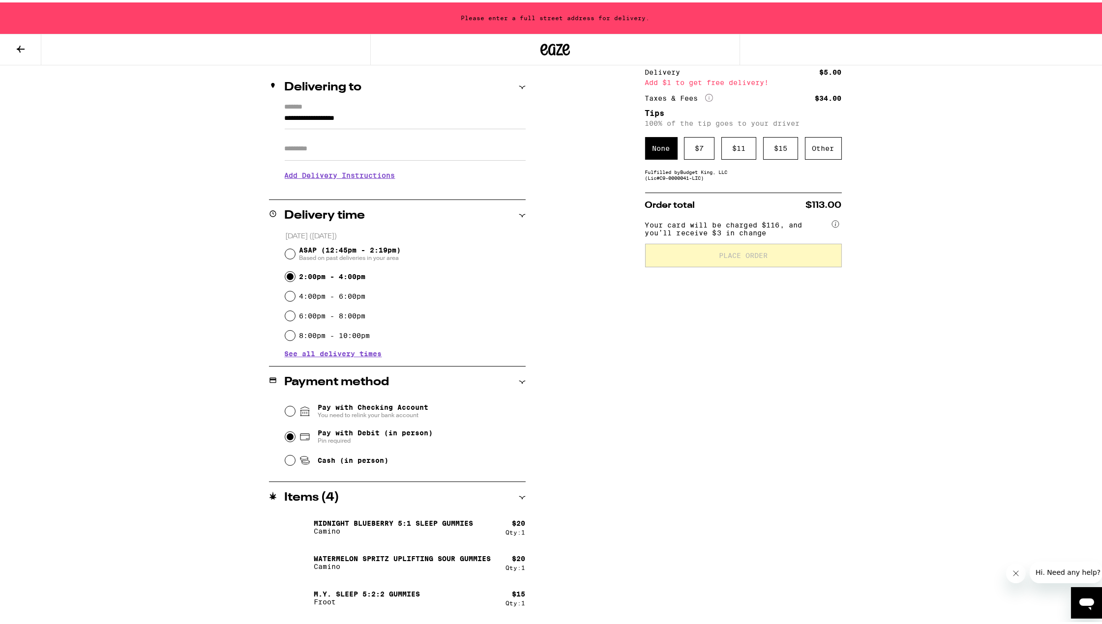
scroll to position [0, 0]
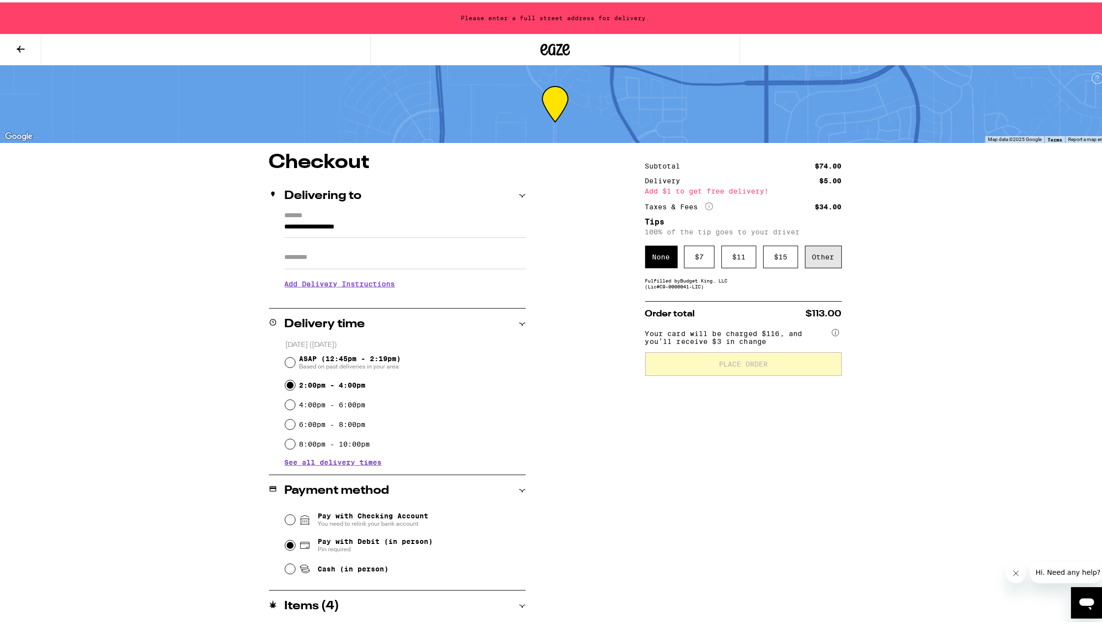
click at [812, 253] on div "Other" at bounding box center [823, 254] width 37 height 23
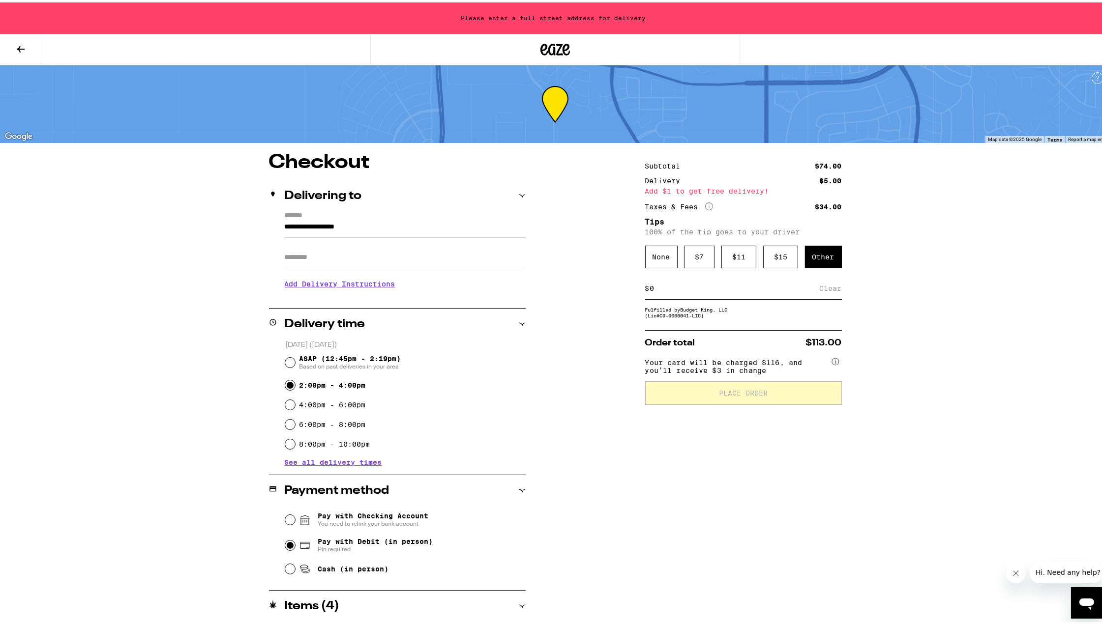
click at [18, 42] on icon at bounding box center [21, 47] width 12 height 12
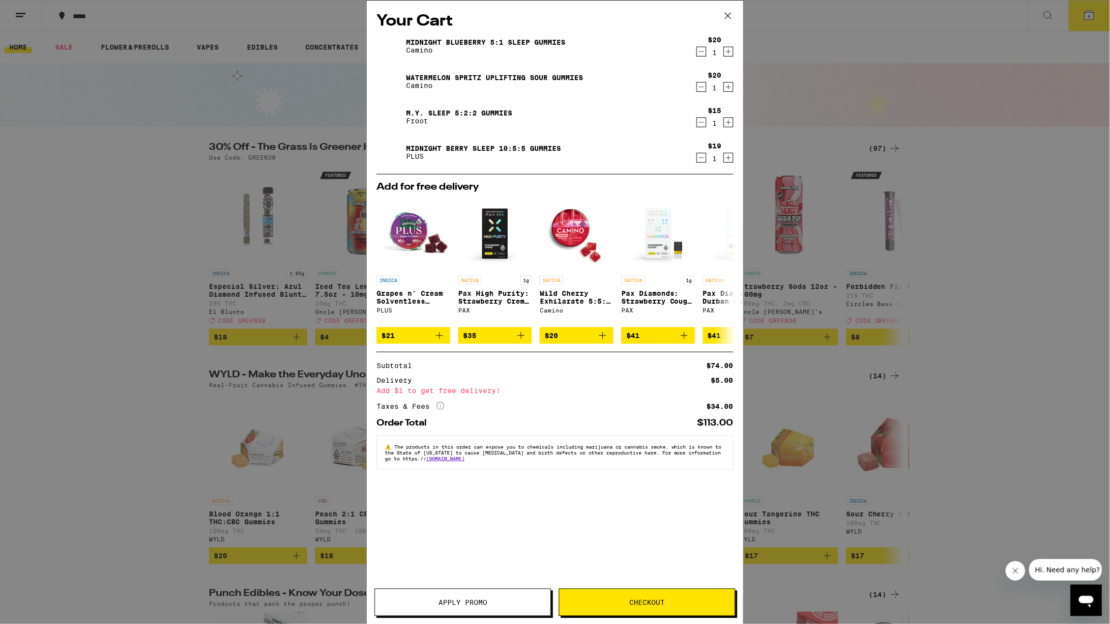
click at [726, 53] on icon "Increment" at bounding box center [728, 52] width 9 height 12
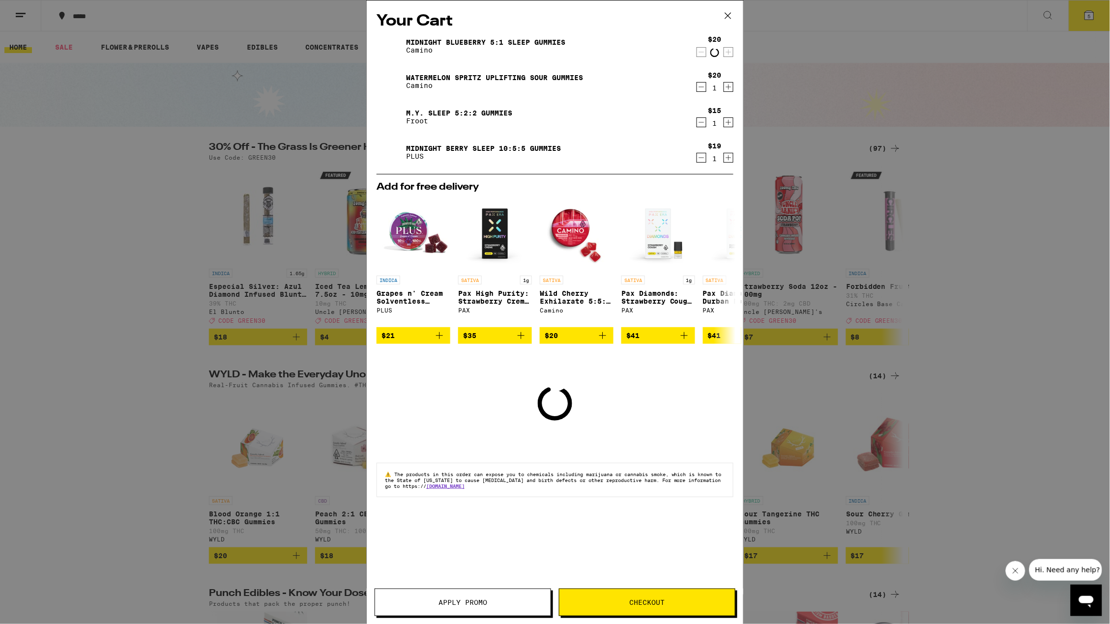
click at [677, 600] on span "Checkout" at bounding box center [646, 602] width 175 height 7
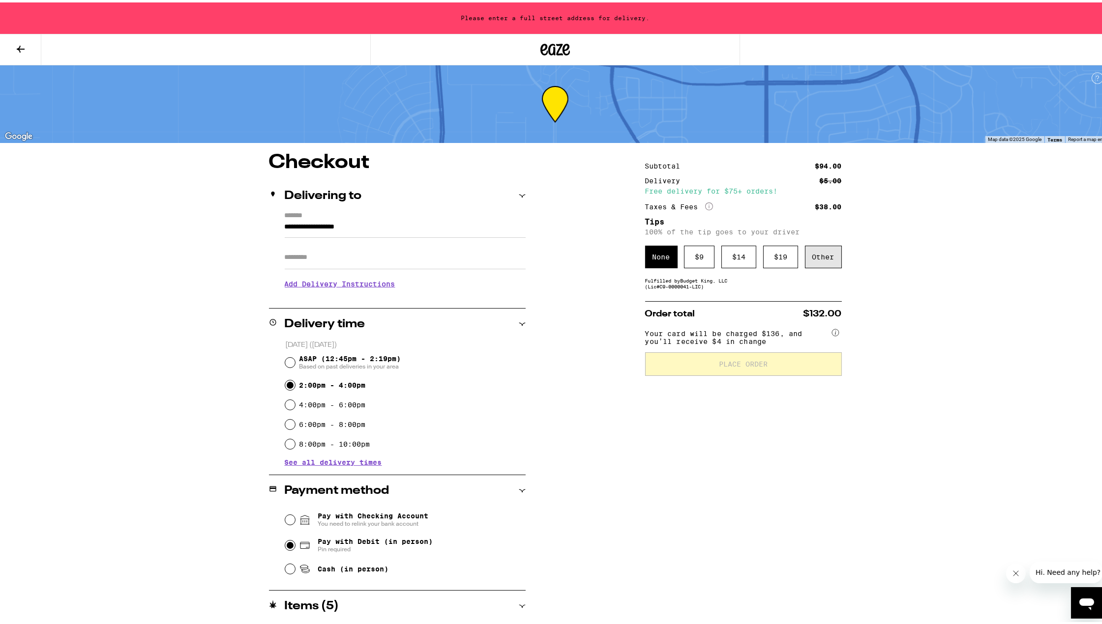
click at [820, 255] on div "Other" at bounding box center [823, 254] width 37 height 23
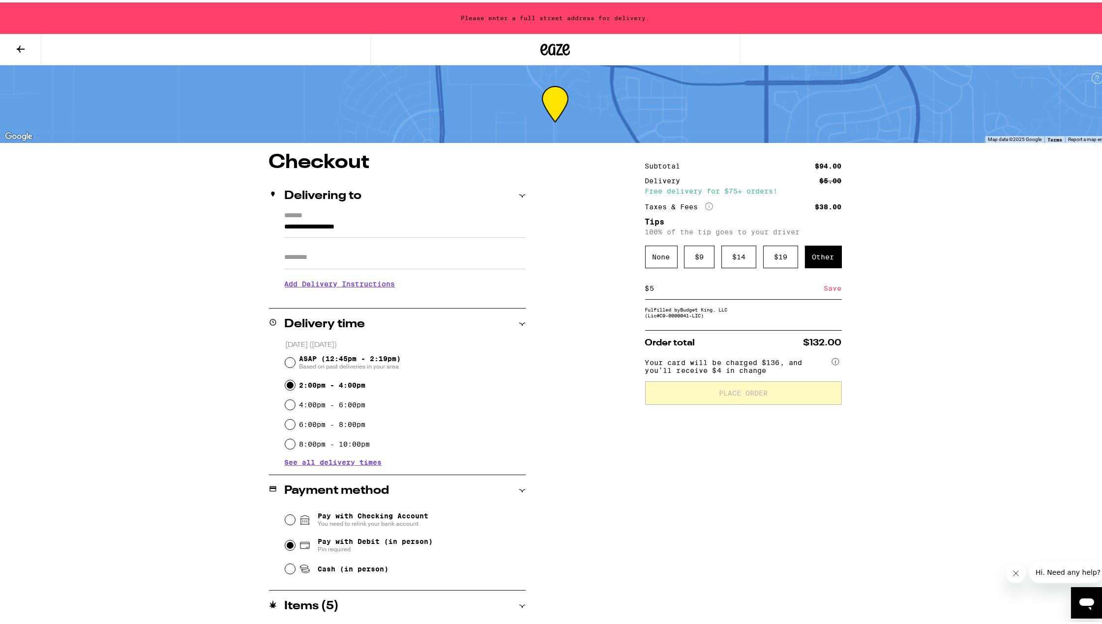
type input "5"
click at [682, 531] on div "Subtotal $94.00 Delivery $5.00 Free delivery for $75+ orders! Taxes & Fees More…" at bounding box center [743, 455] width 197 height 611
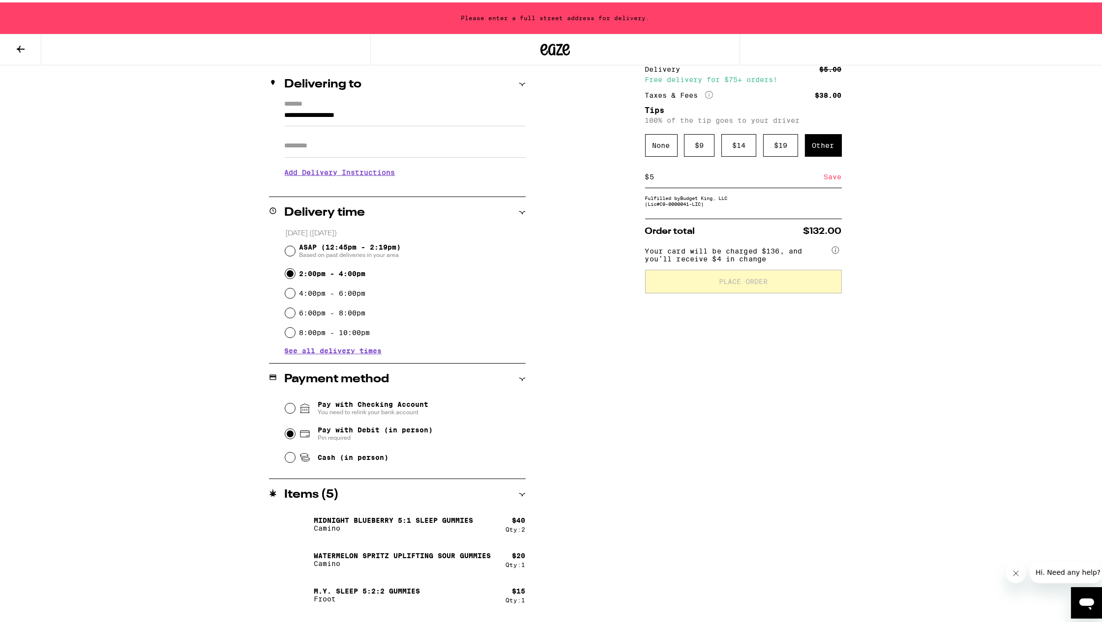
scroll to position [136, 0]
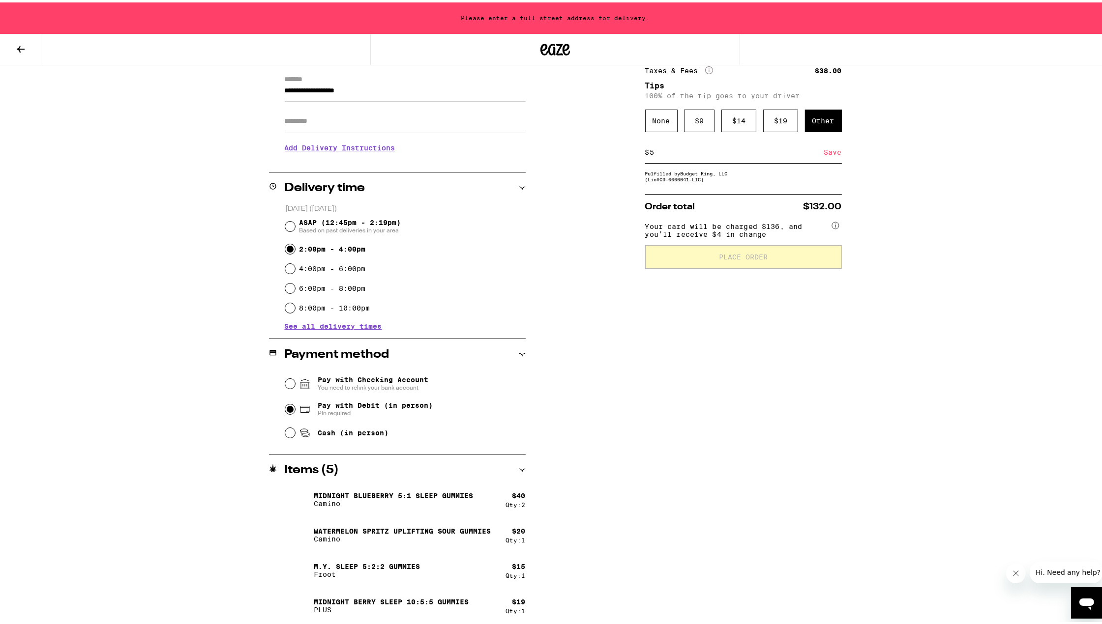
click at [746, 258] on span "Place Order" at bounding box center [743, 254] width 49 height 7
click at [340, 408] on span "Pin required" at bounding box center [375, 411] width 115 height 8
click at [295, 408] on input "Pay with Debit (in person) Pin required" at bounding box center [290, 407] width 10 height 10
click at [302, 246] on label "2:00pm - 4:00pm" at bounding box center [332, 247] width 66 height 8
click at [295, 246] on input "2:00pm - 4:00pm" at bounding box center [290, 247] width 10 height 10
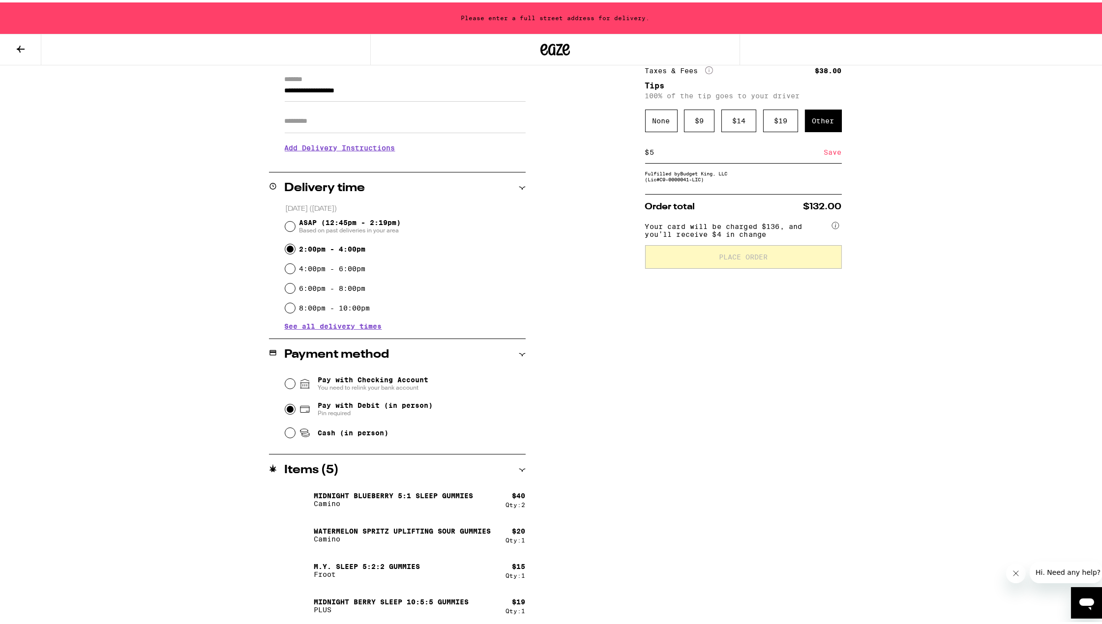
scroll to position [0, 0]
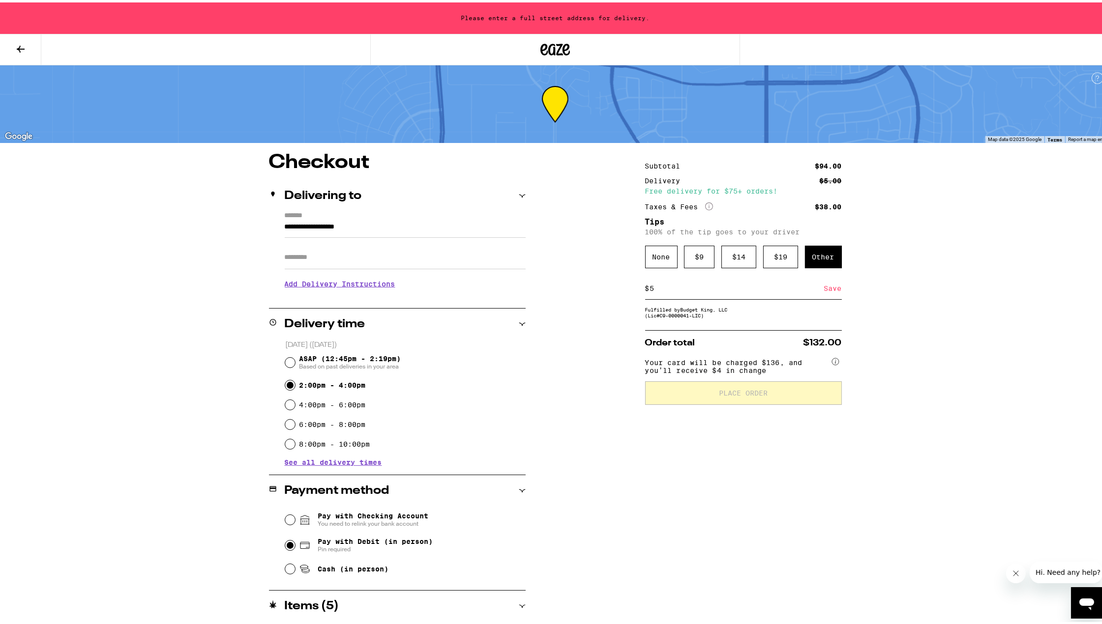
click at [827, 290] on div "Save" at bounding box center [833, 286] width 18 height 22
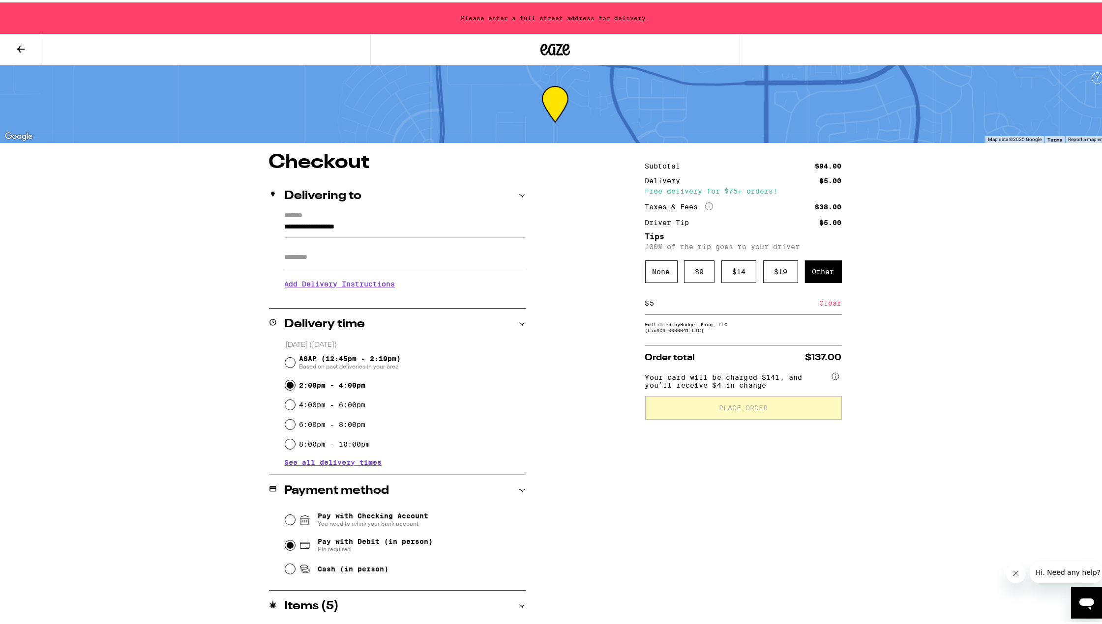
click at [824, 269] on div "Other" at bounding box center [823, 269] width 37 height 23
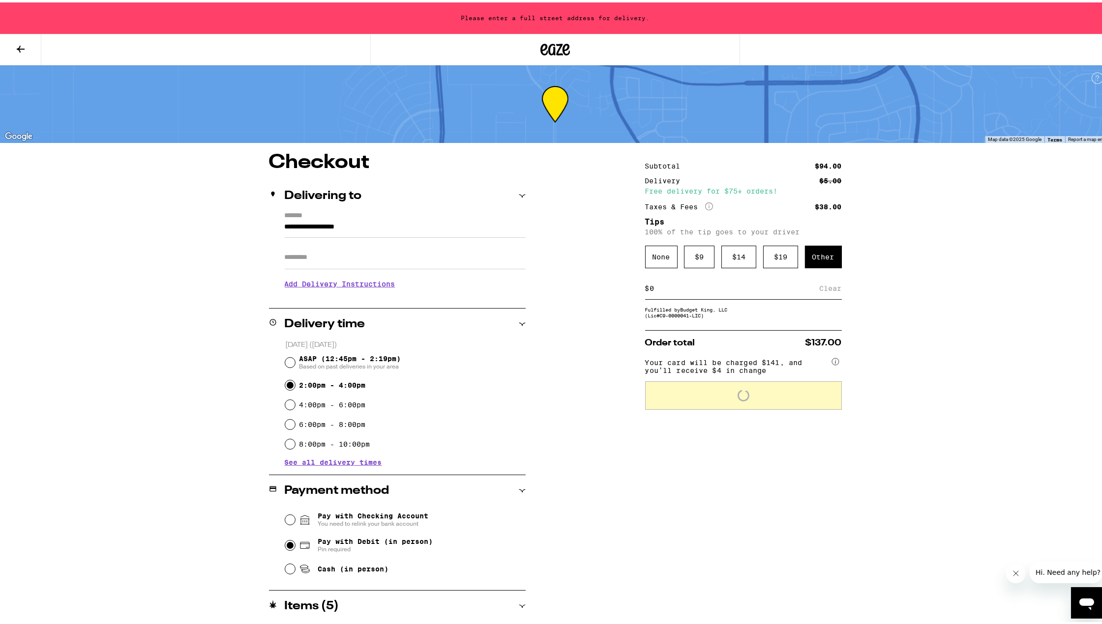
click at [759, 290] on input at bounding box center [734, 286] width 170 height 9
type input "5"
click at [824, 287] on div "Save" at bounding box center [833, 286] width 18 height 22
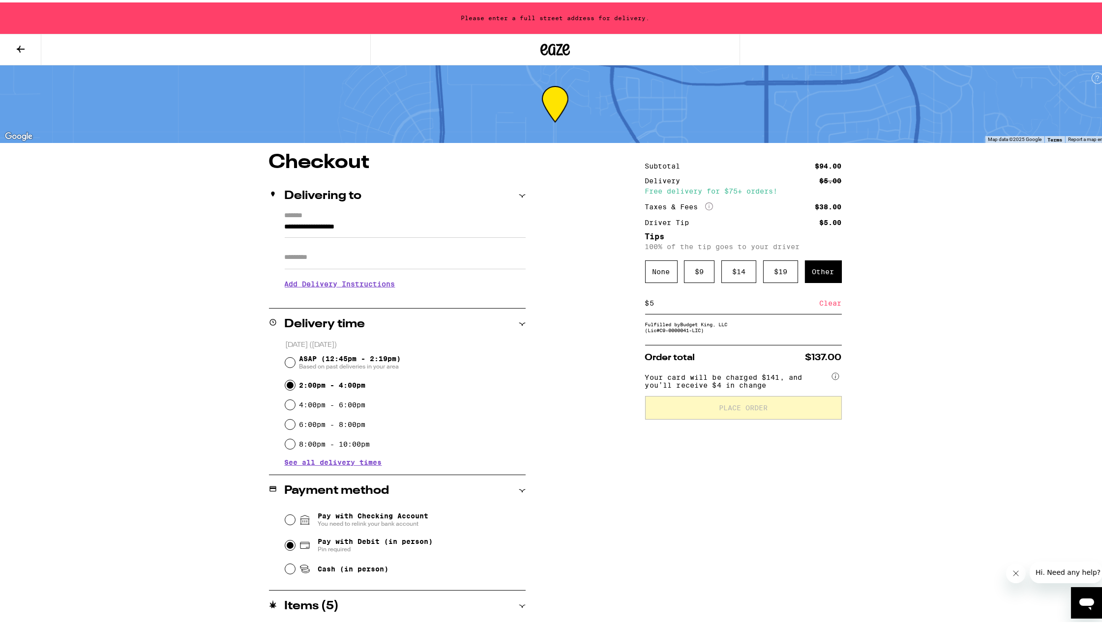
scroll to position [92, 0]
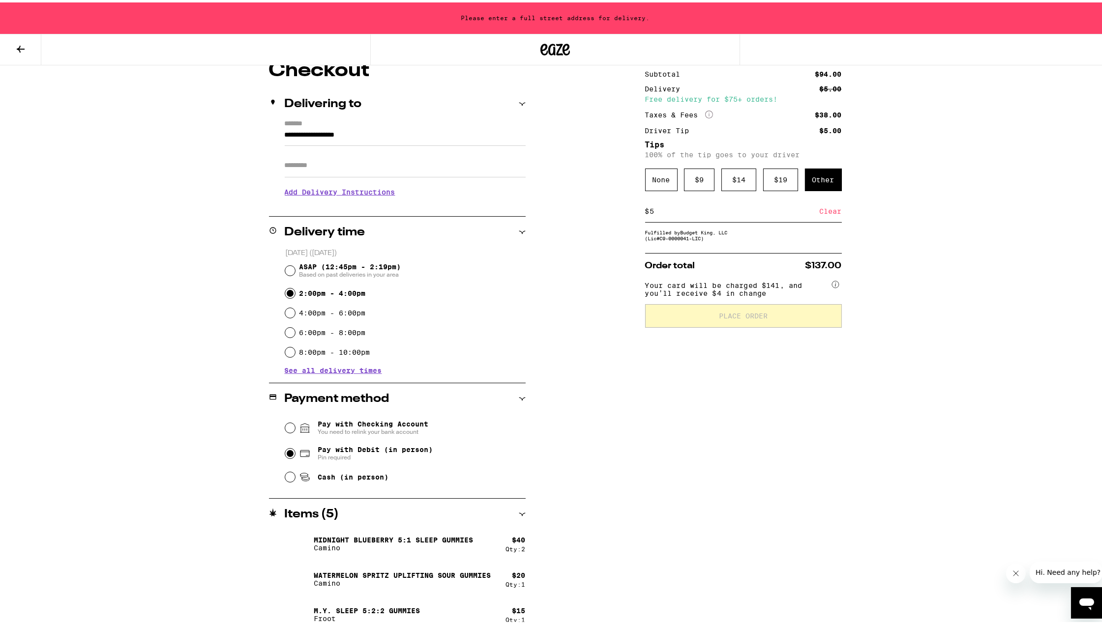
click at [285, 266] on input "ASAP (12:45pm - 2:19pm) Based on past deliveries in your area" at bounding box center [290, 268] width 10 height 10
radio input "true"
click at [285, 293] on input "2:00pm - 4:00pm" at bounding box center [290, 291] width 10 height 10
radio input "true"
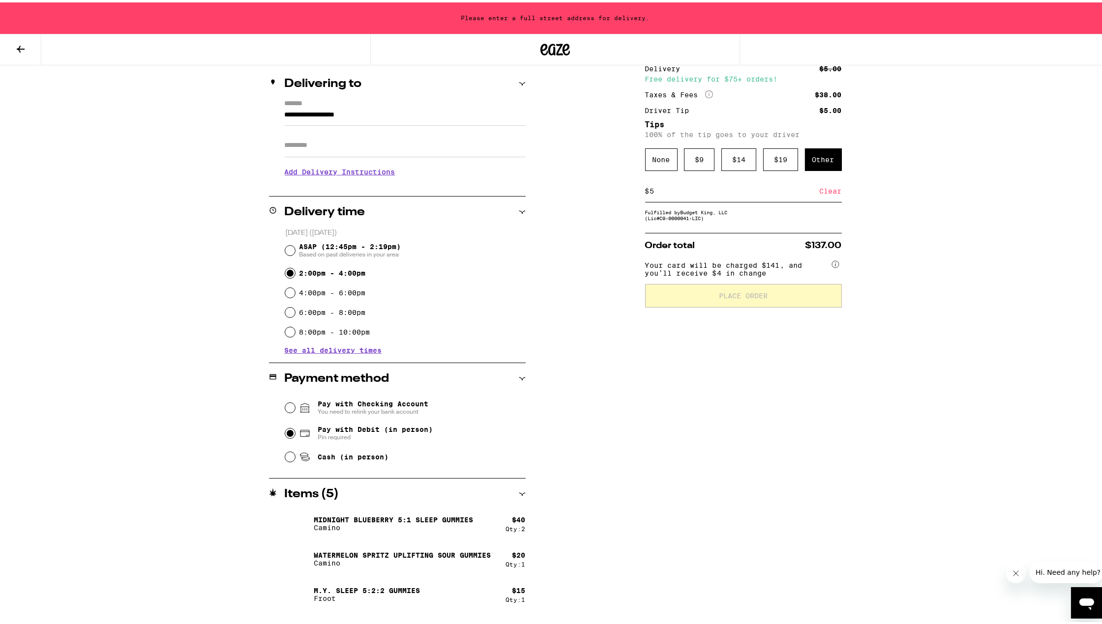
scroll to position [136, 0]
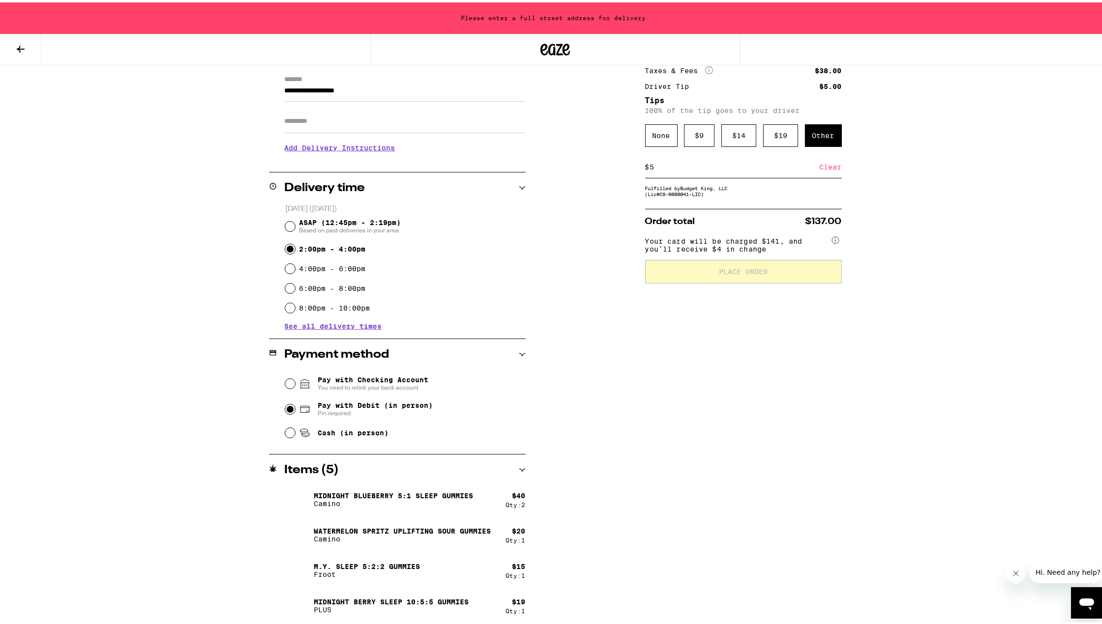
click at [720, 273] on span "Place Order" at bounding box center [743, 269] width 49 height 7
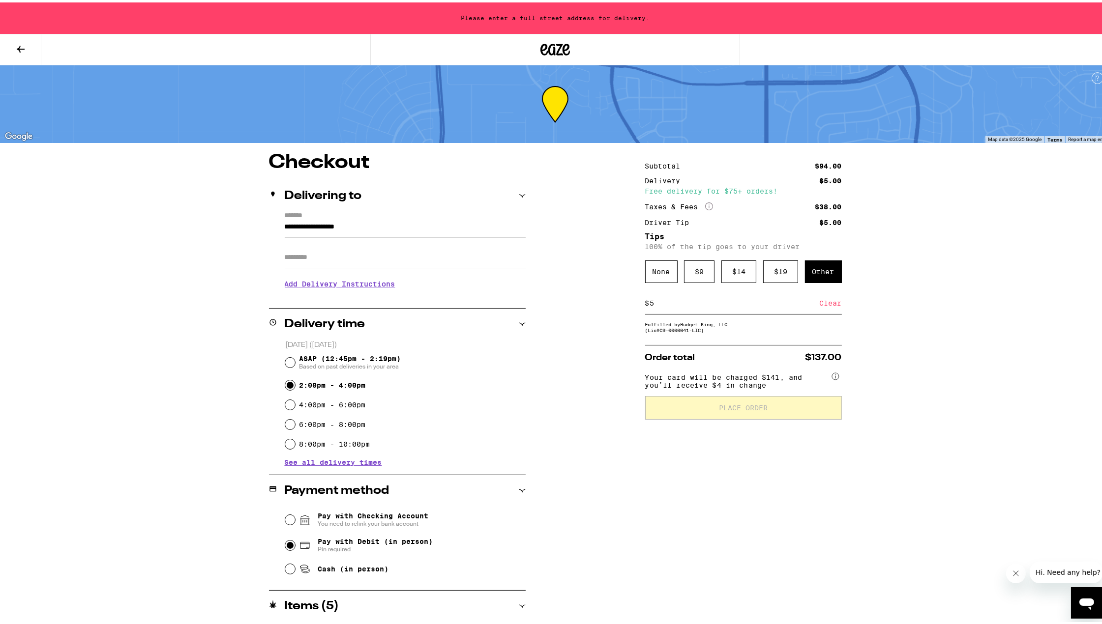
click at [352, 227] on input "**********" at bounding box center [405, 227] width 241 height 17
click at [285, 223] on input "**********" at bounding box center [405, 227] width 241 height 17
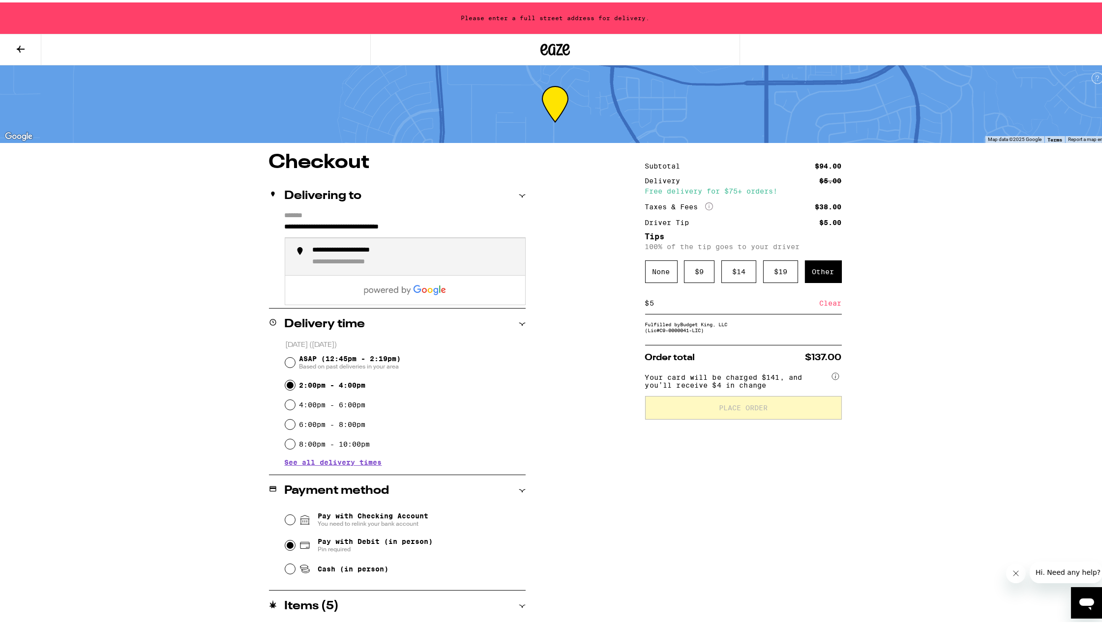
click at [332, 261] on div "**********" at bounding box center [359, 260] width 93 height 9
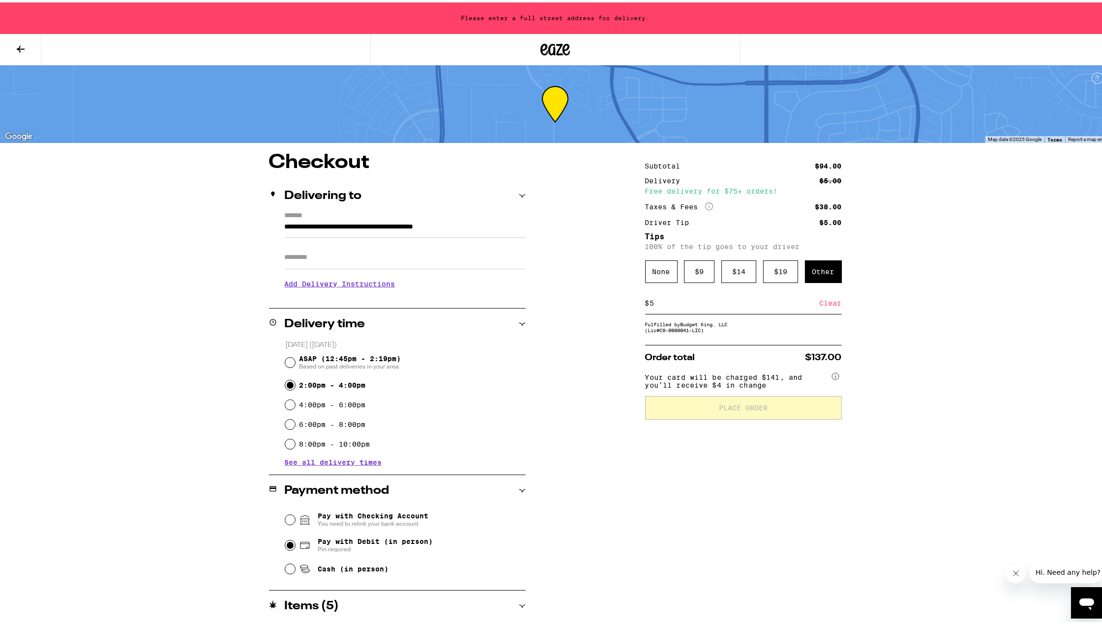
click at [948, 320] on div "**********" at bounding box center [555, 381] width 1110 height 762
type input "**********"
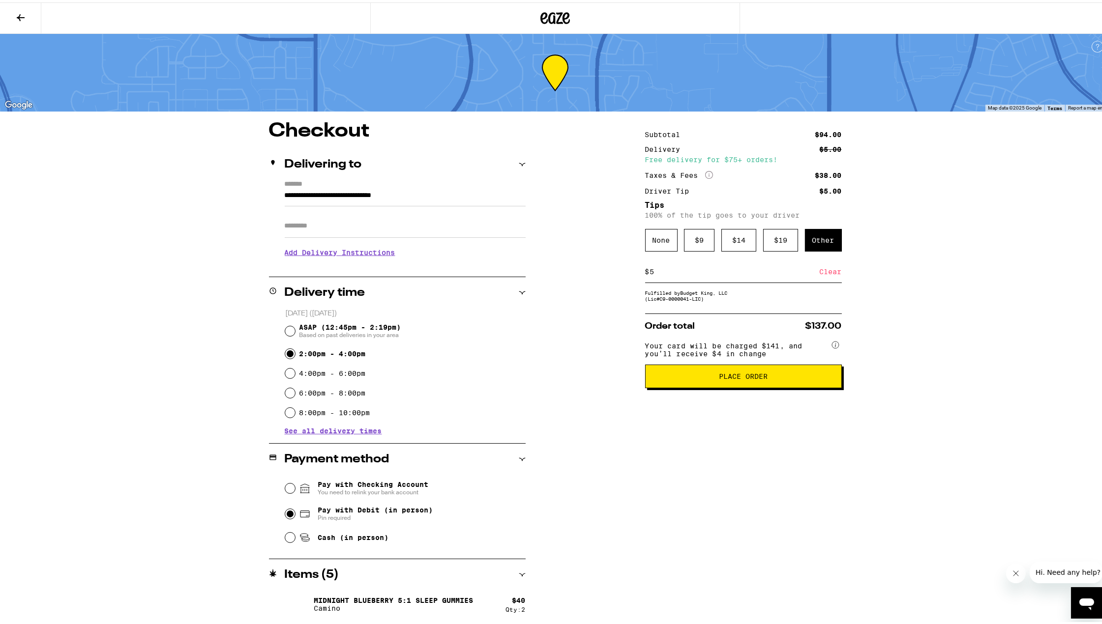
scroll to position [9, 0]
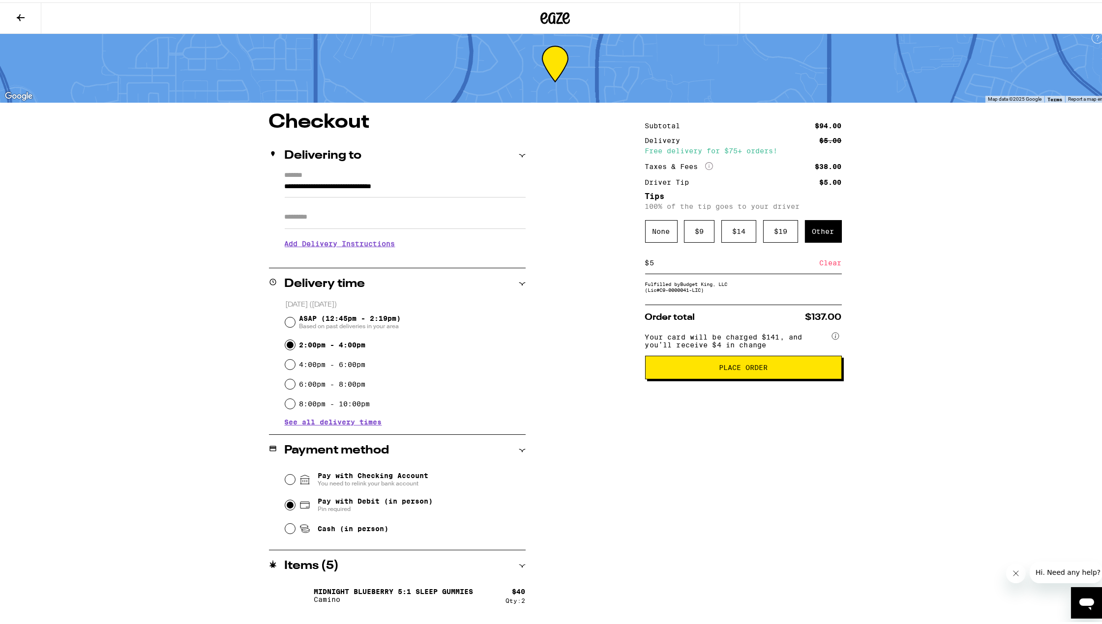
click at [751, 369] on span "Place Order" at bounding box center [743, 365] width 49 height 7
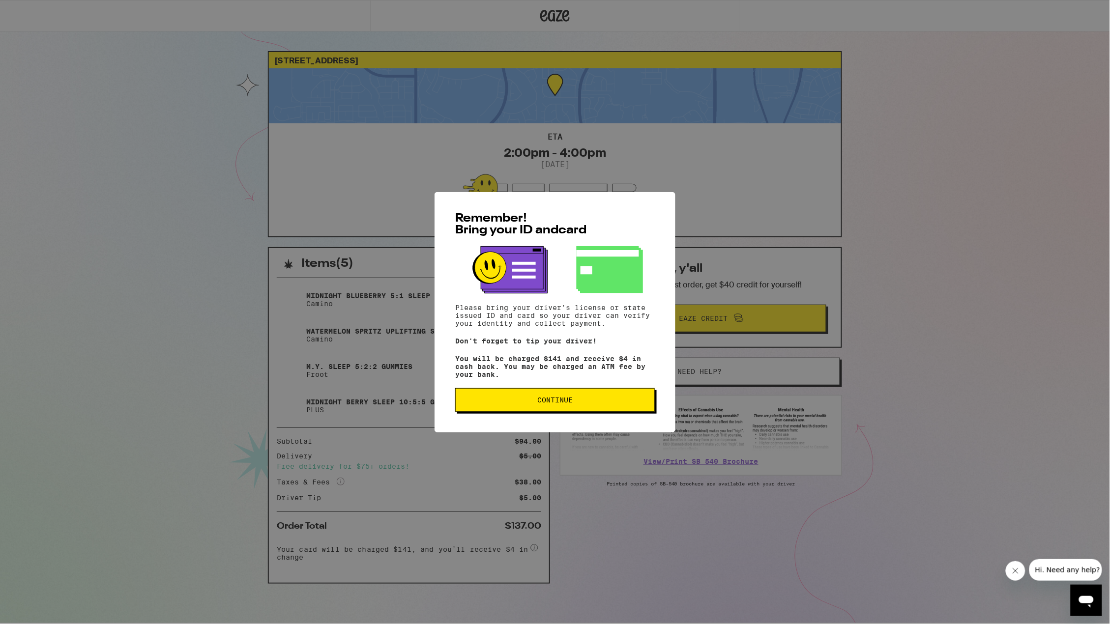
click at [589, 412] on button "Continue" at bounding box center [555, 400] width 200 height 24
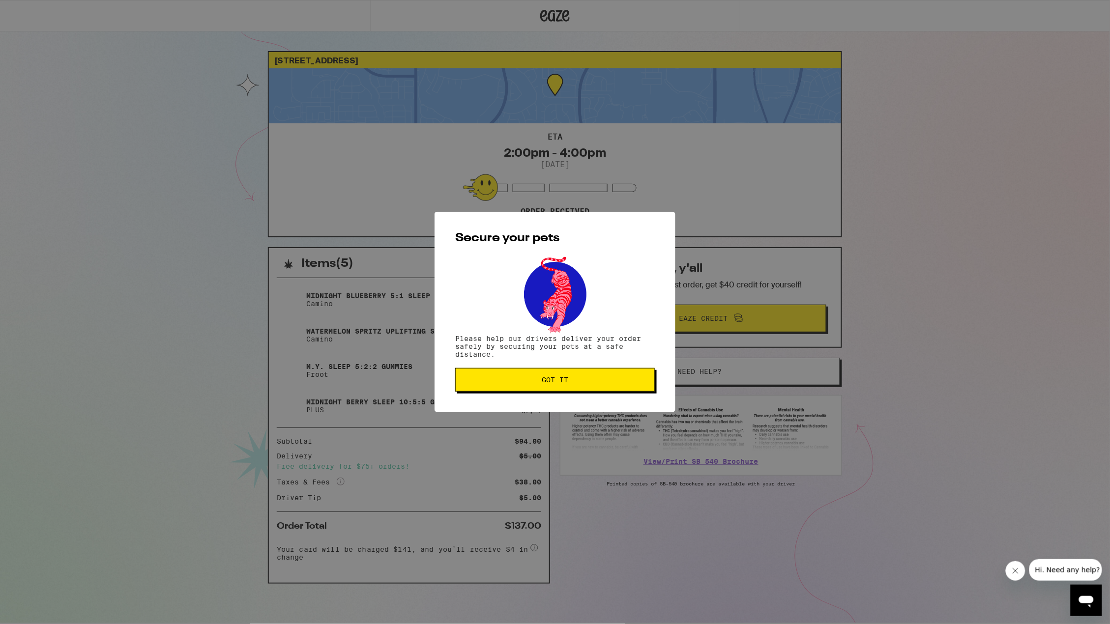
click at [579, 383] on span "Got it" at bounding box center [555, 380] width 183 height 7
